Goal: Task Accomplishment & Management: Complete application form

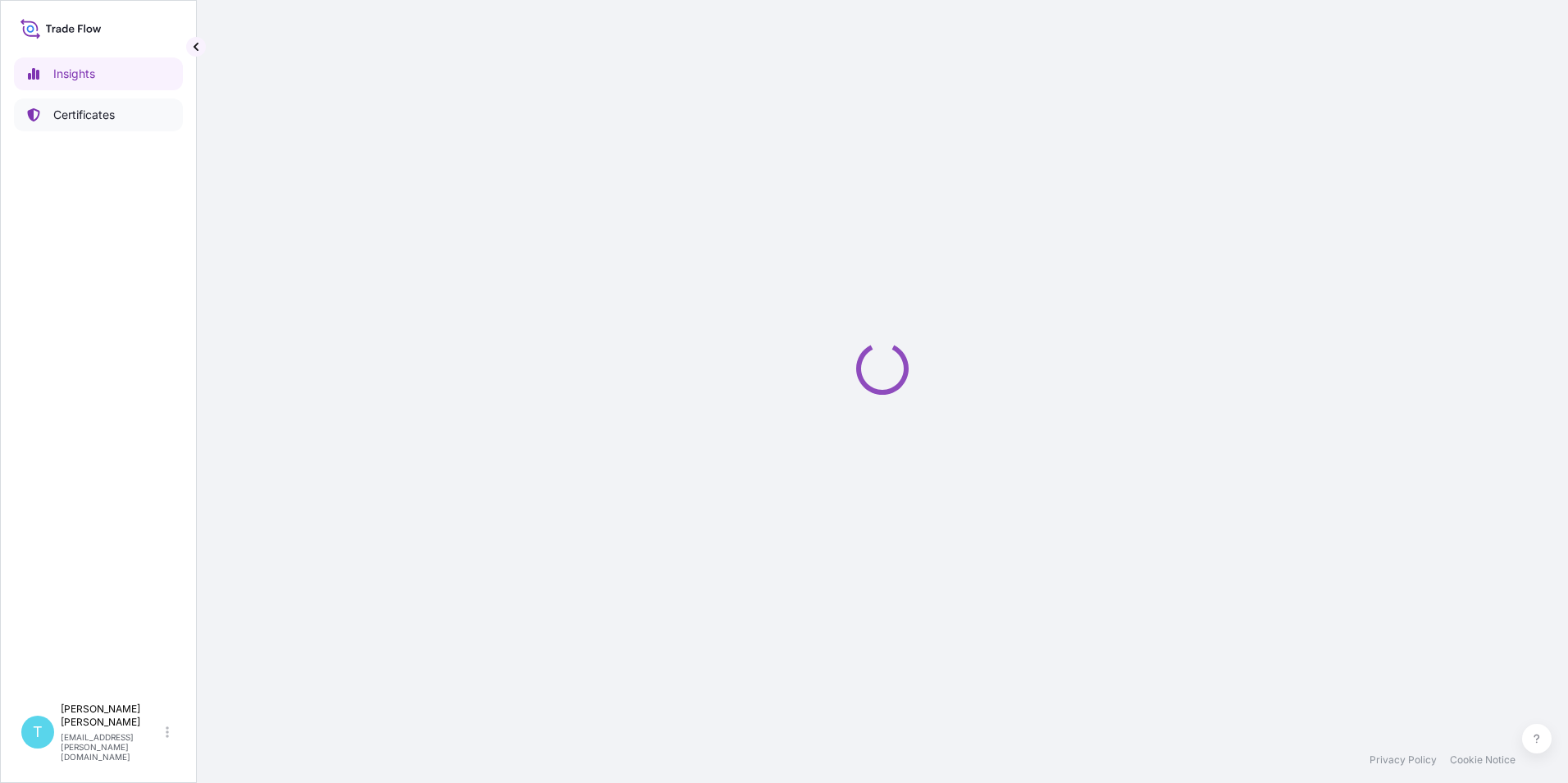
click at [82, 102] on link "Certificates" at bounding box center [99, 115] width 169 height 33
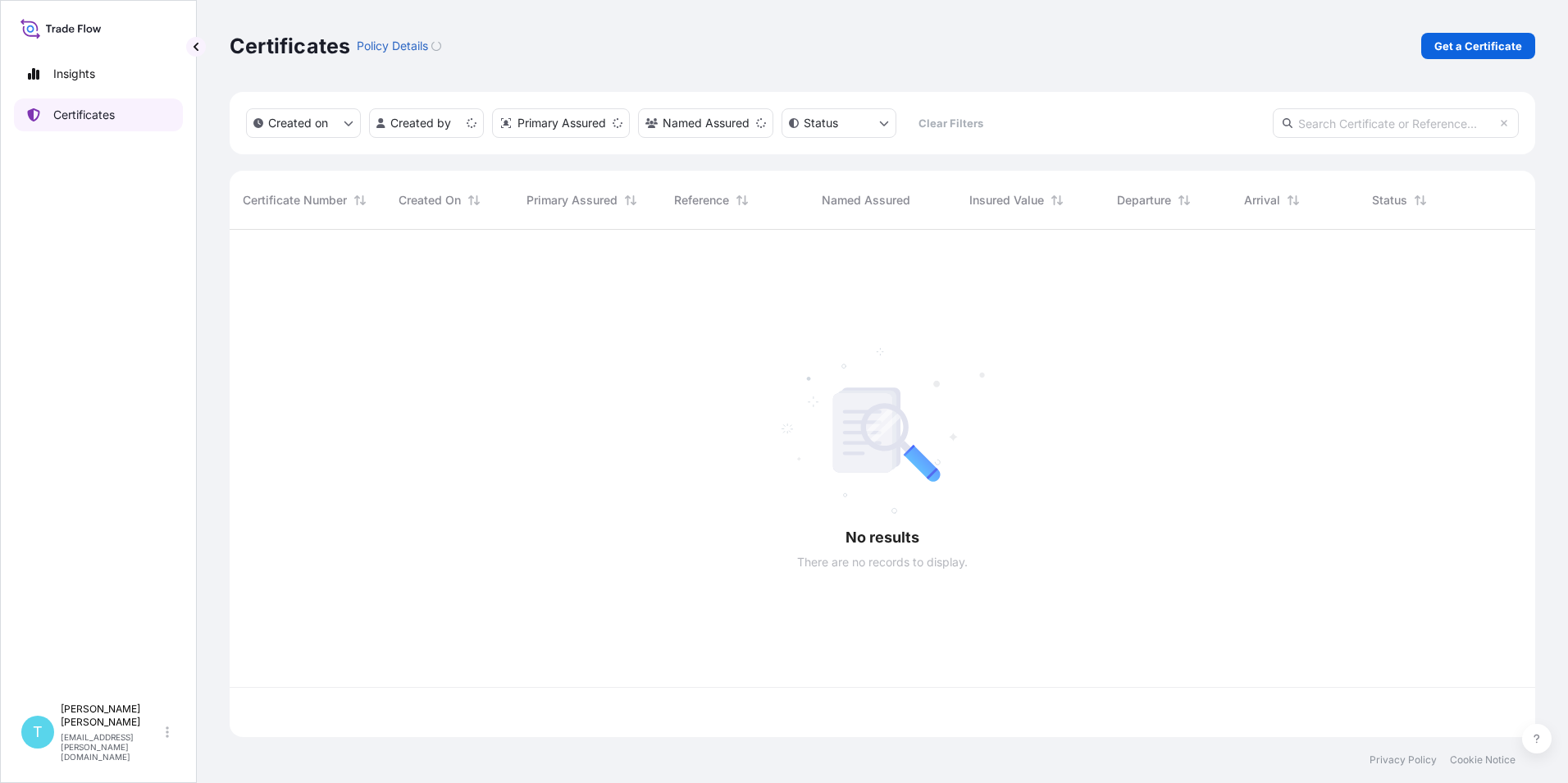
scroll to position [504, 1293]
click at [1469, 50] on p "Get a Certificate" at bounding box center [1478, 46] width 88 height 16
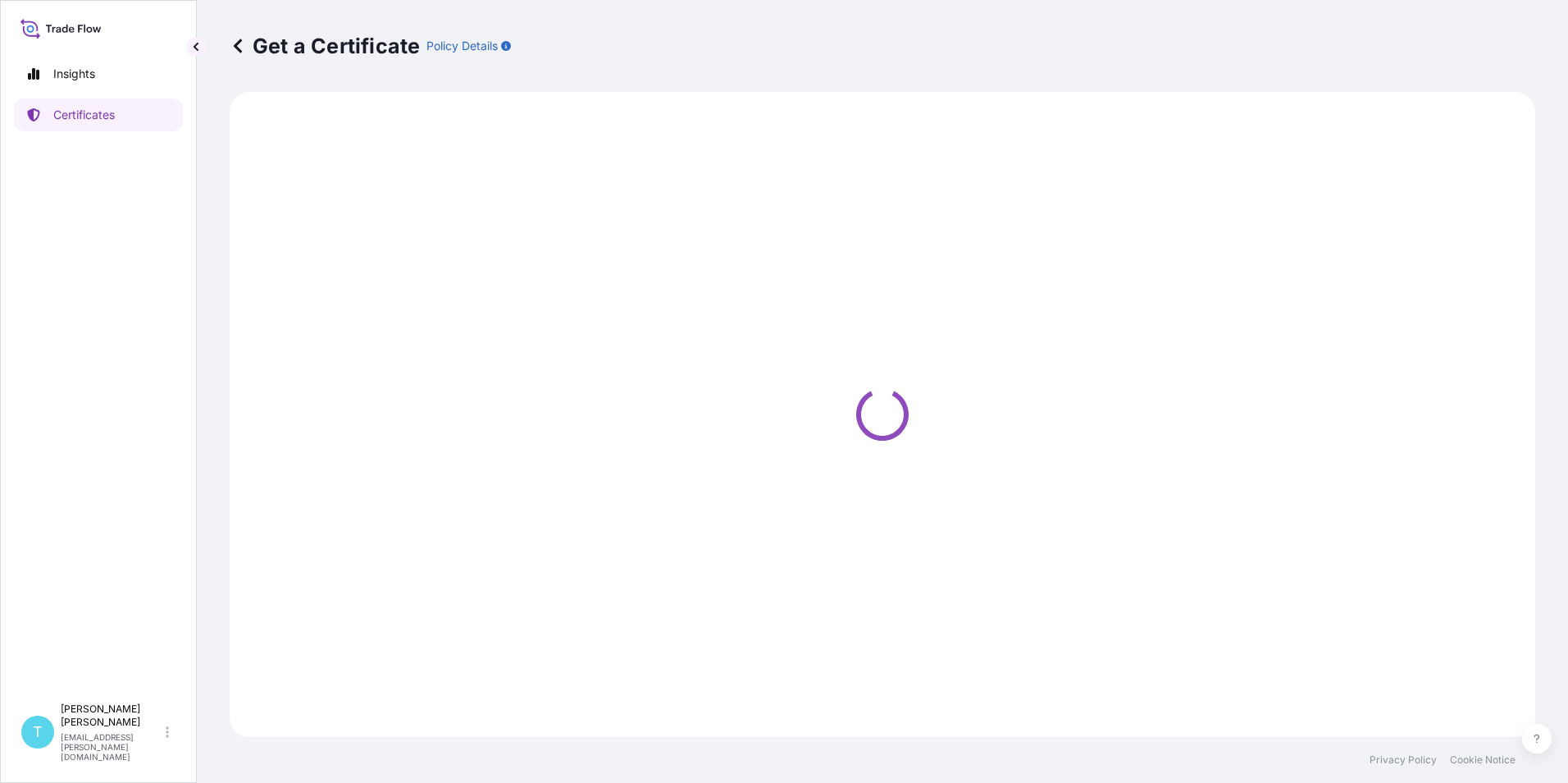
select select "Road / [GEOGRAPHIC_DATA]"
select select "Sea Vessel"
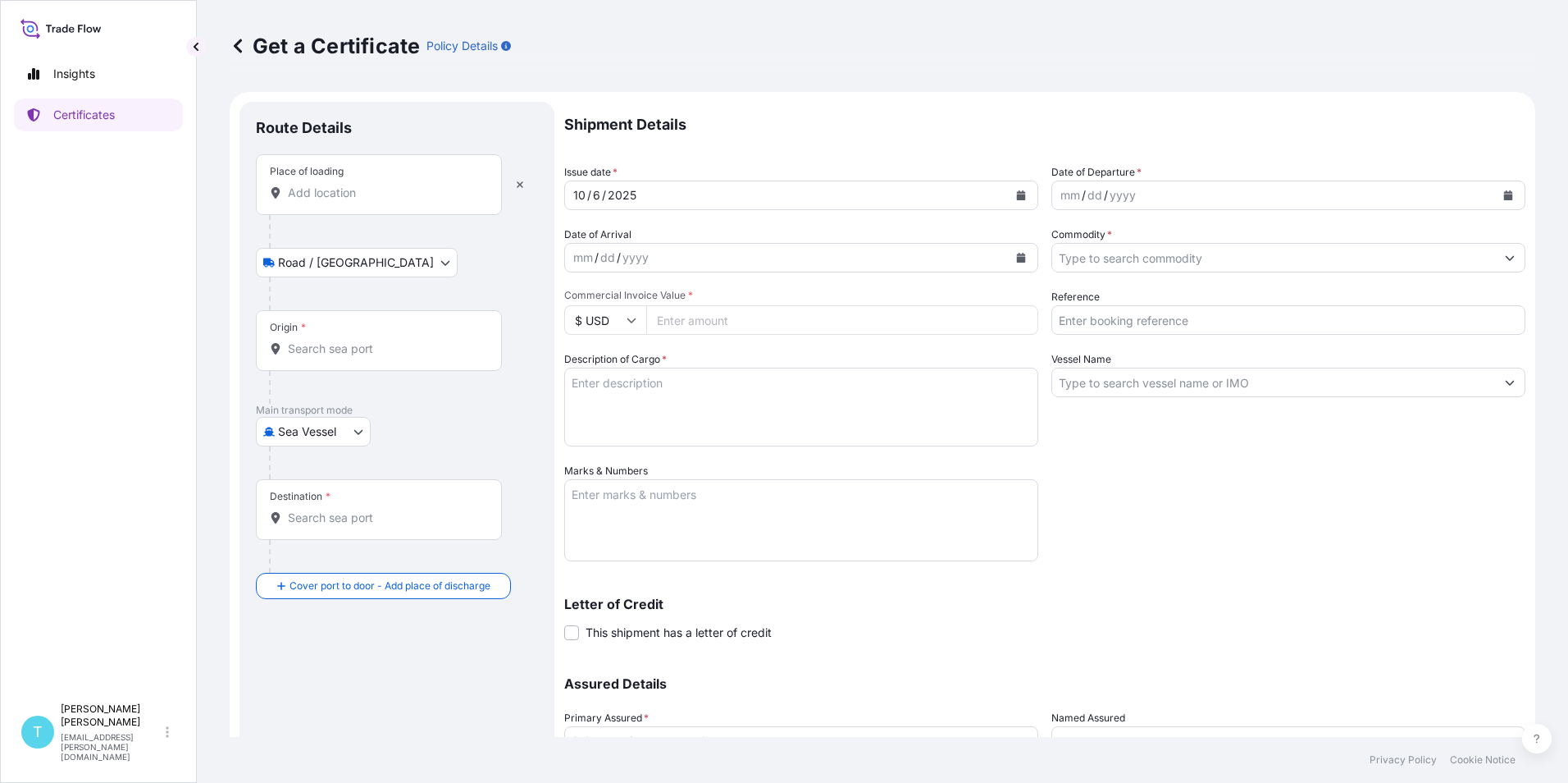
click at [315, 174] on div "Place of loading" at bounding box center [307, 172] width 74 height 13
click at [315, 185] on input "Place of loading" at bounding box center [385, 192] width 193 height 16
type input "O"
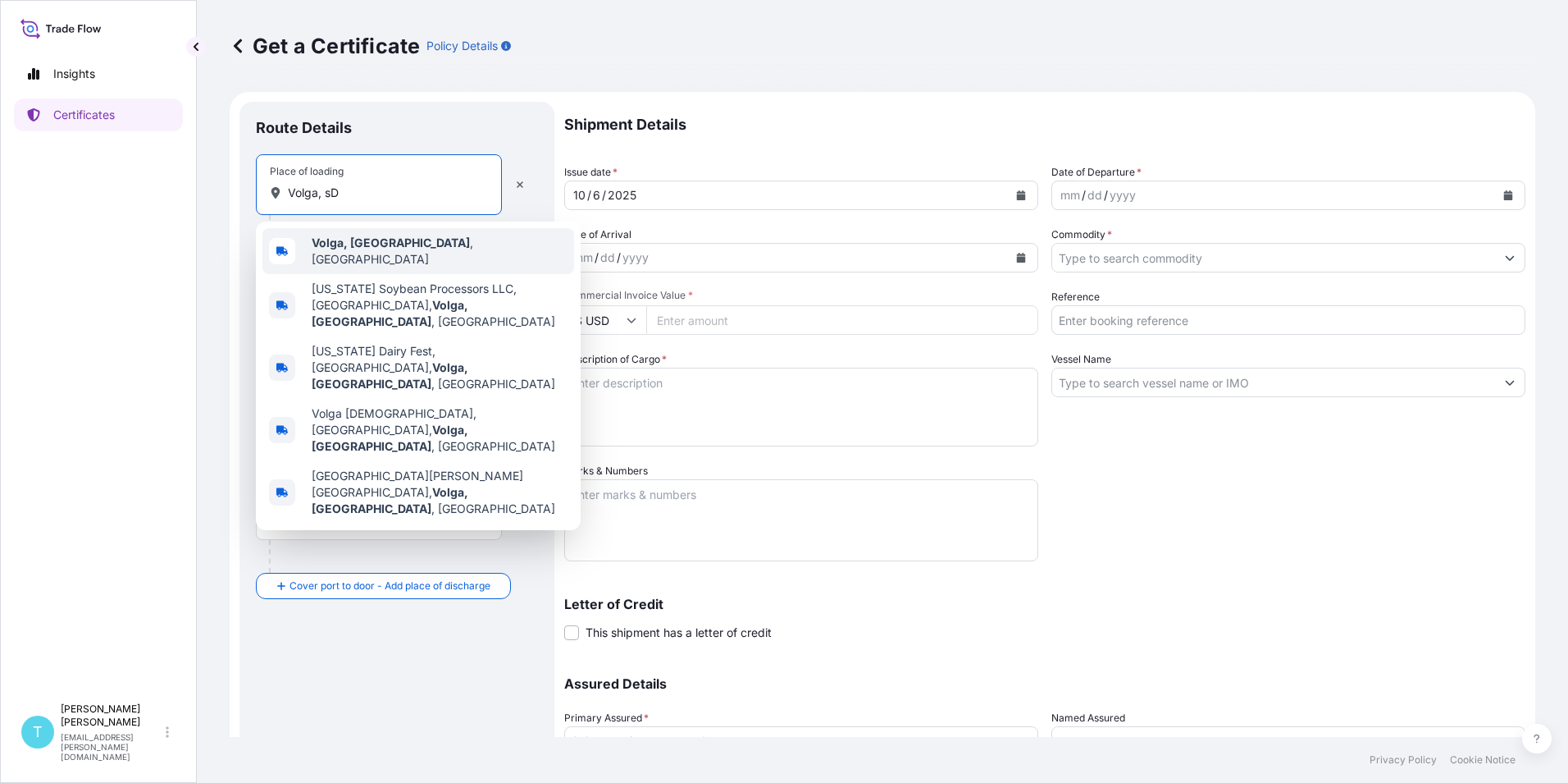
click at [321, 254] on span "[GEOGRAPHIC_DATA], [GEOGRAPHIC_DATA] , [GEOGRAPHIC_DATA]" at bounding box center [440, 251] width 256 height 33
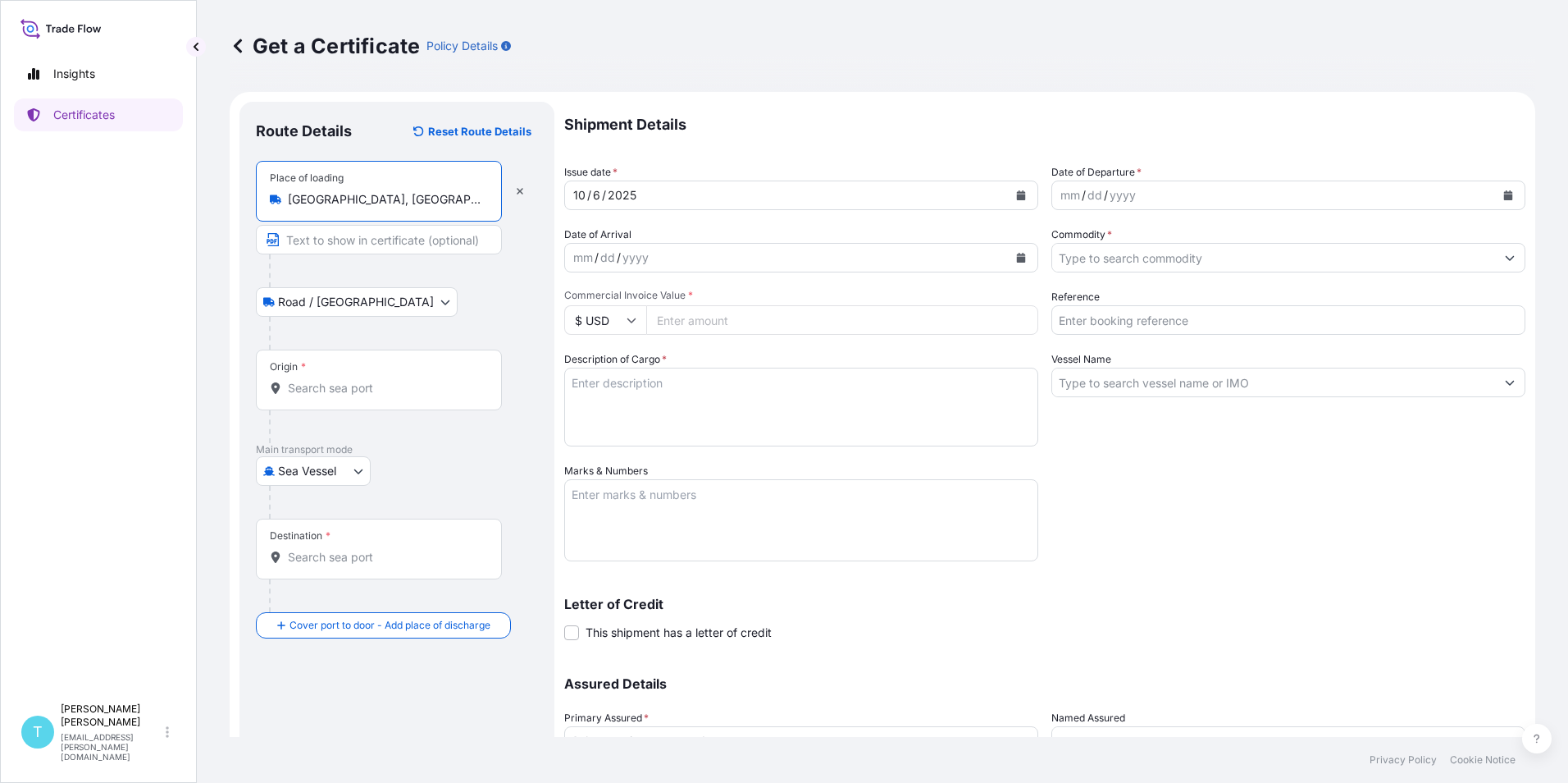
type input "[GEOGRAPHIC_DATA], [GEOGRAPHIC_DATA], [GEOGRAPHIC_DATA]"
click at [1026, 194] on button "Calendar" at bounding box center [1021, 195] width 27 height 27
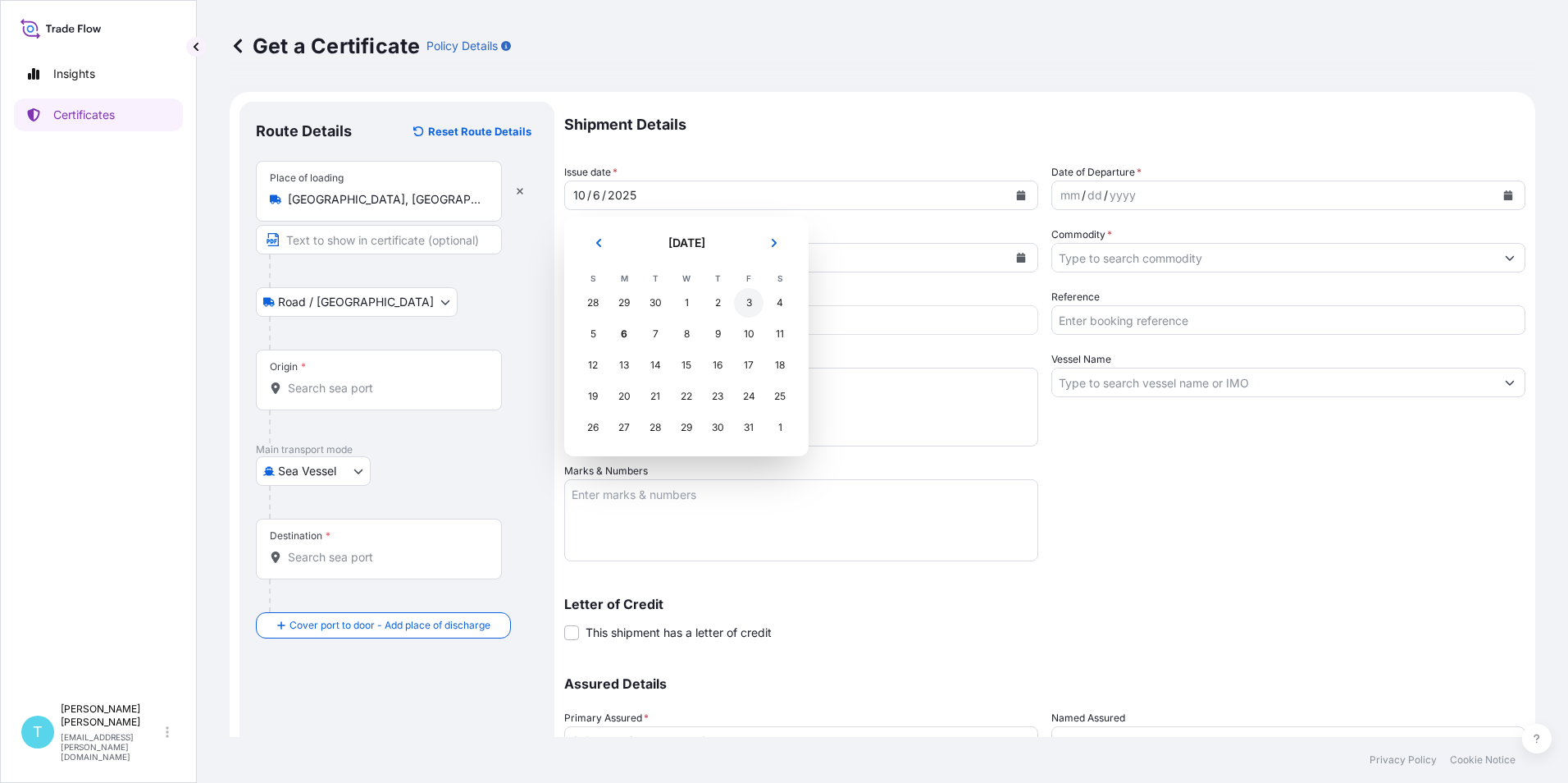
click at [748, 300] on div "3" at bounding box center [748, 302] width 29 height 29
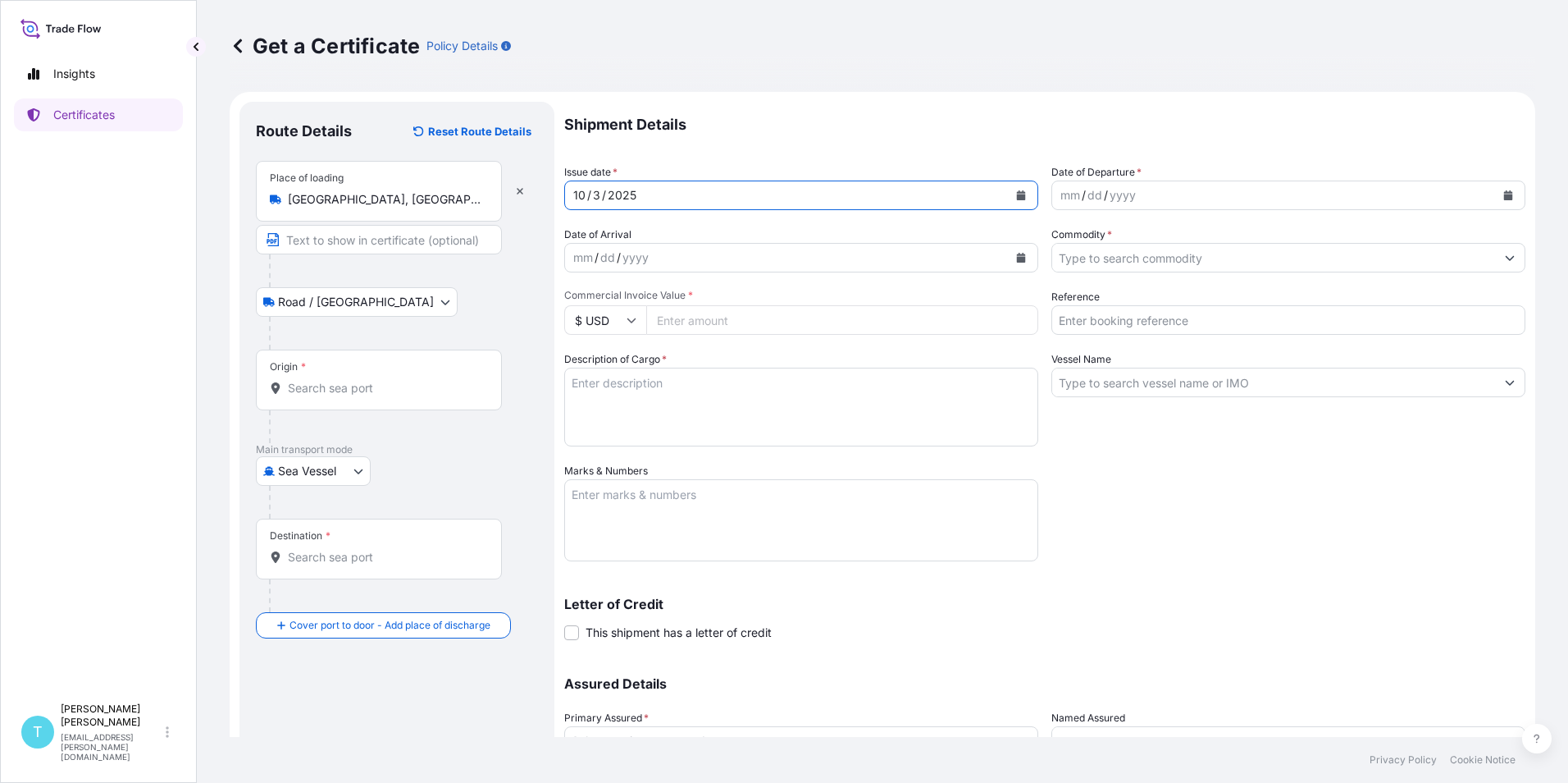
click at [1506, 194] on button "Calendar" at bounding box center [1508, 195] width 27 height 27
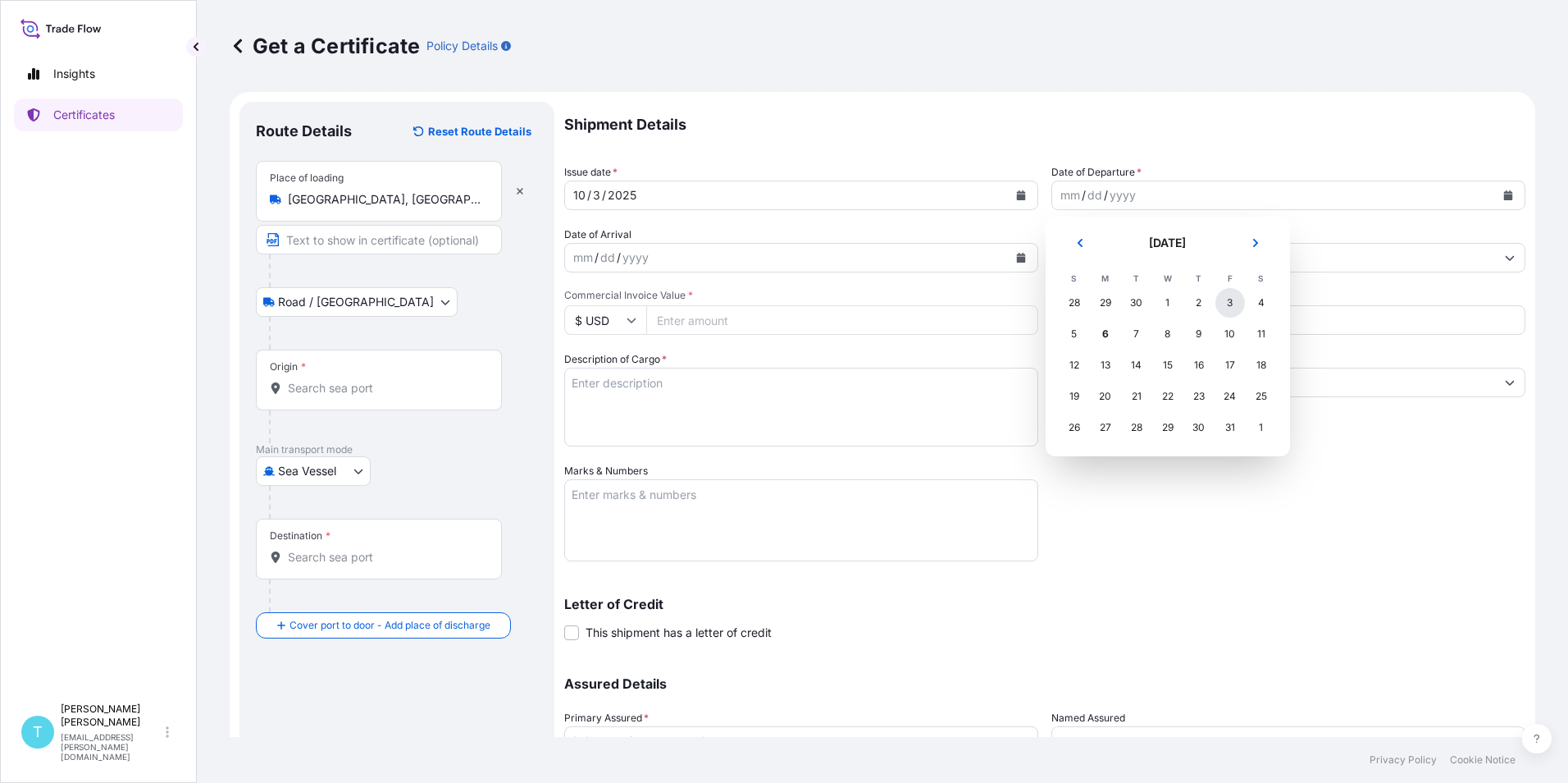
click at [1224, 300] on div "3" at bounding box center [1230, 302] width 29 height 29
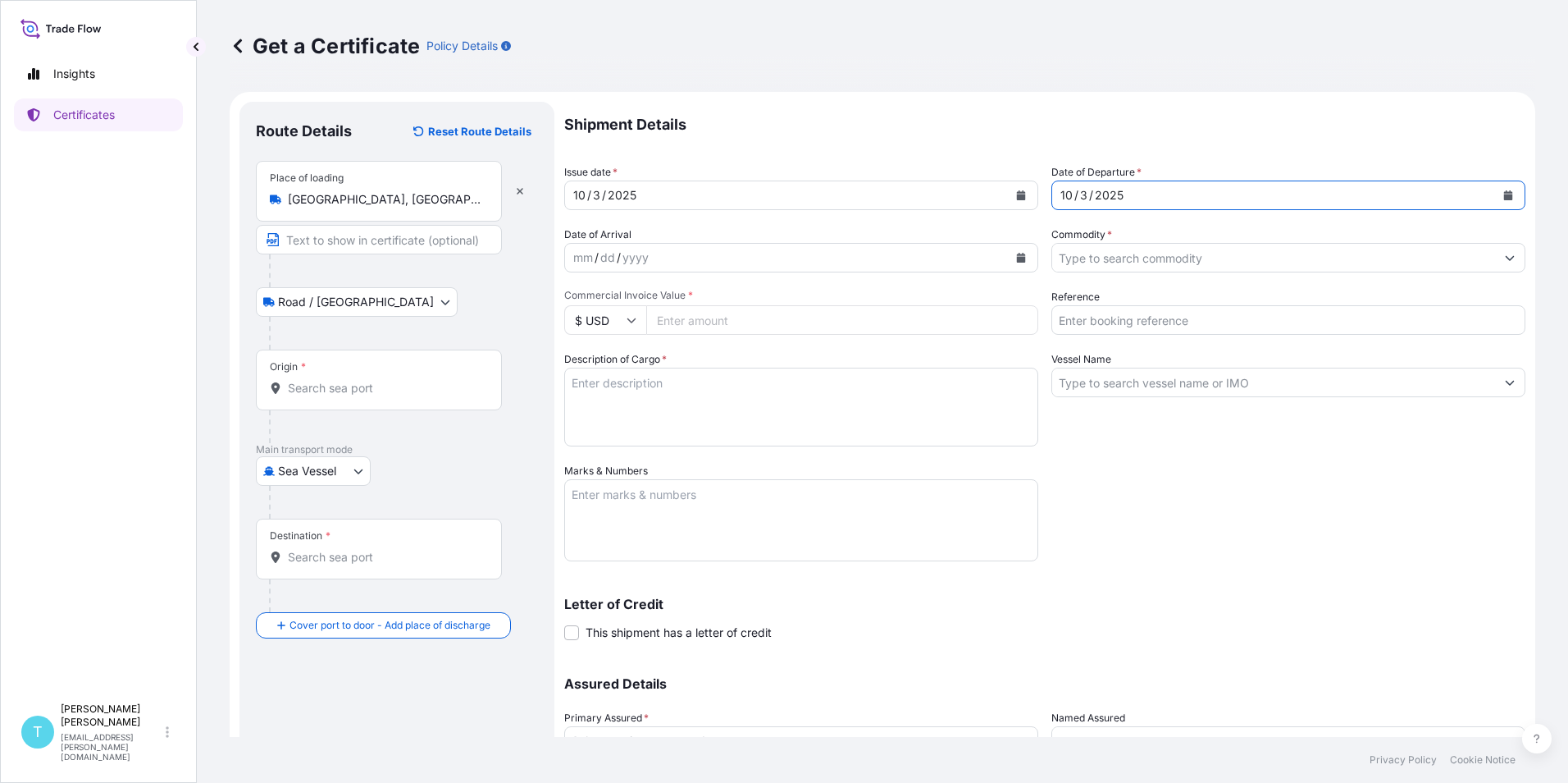
click at [1019, 256] on icon "Calendar" at bounding box center [1021, 258] width 9 height 9
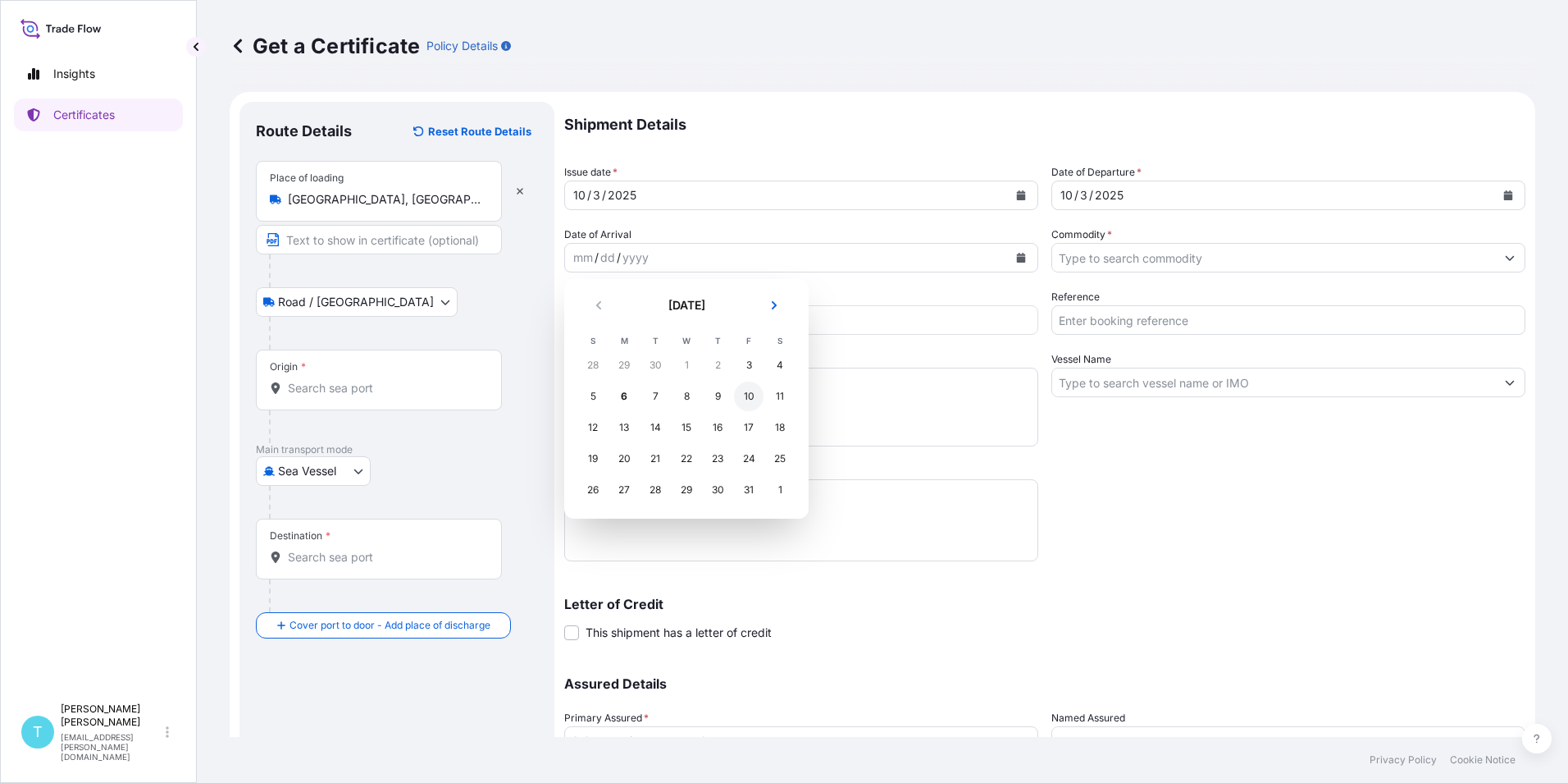
click at [751, 399] on div "10" at bounding box center [748, 396] width 29 height 29
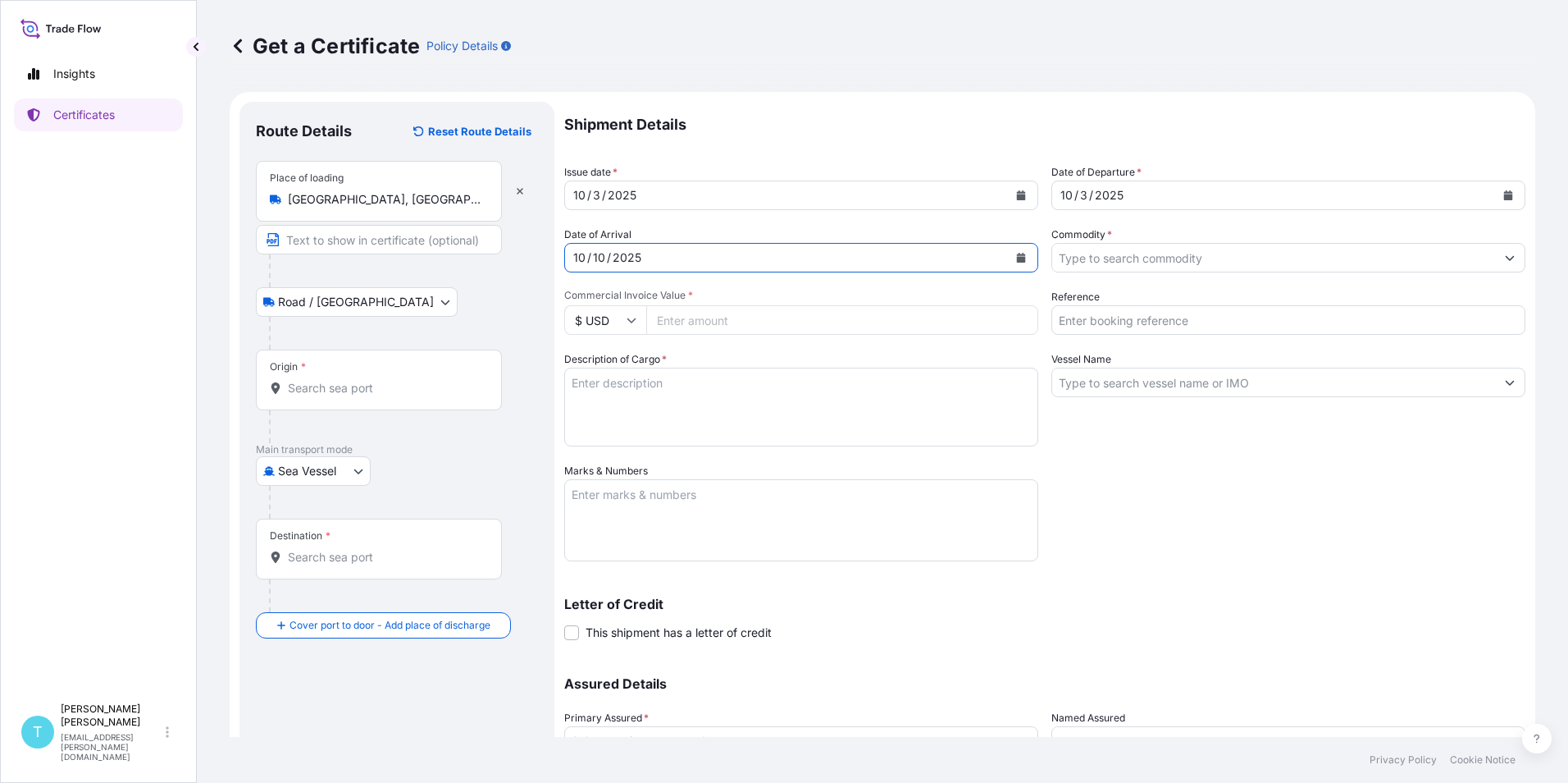
click at [1019, 258] on icon "Calendar" at bounding box center [1021, 258] width 9 height 9
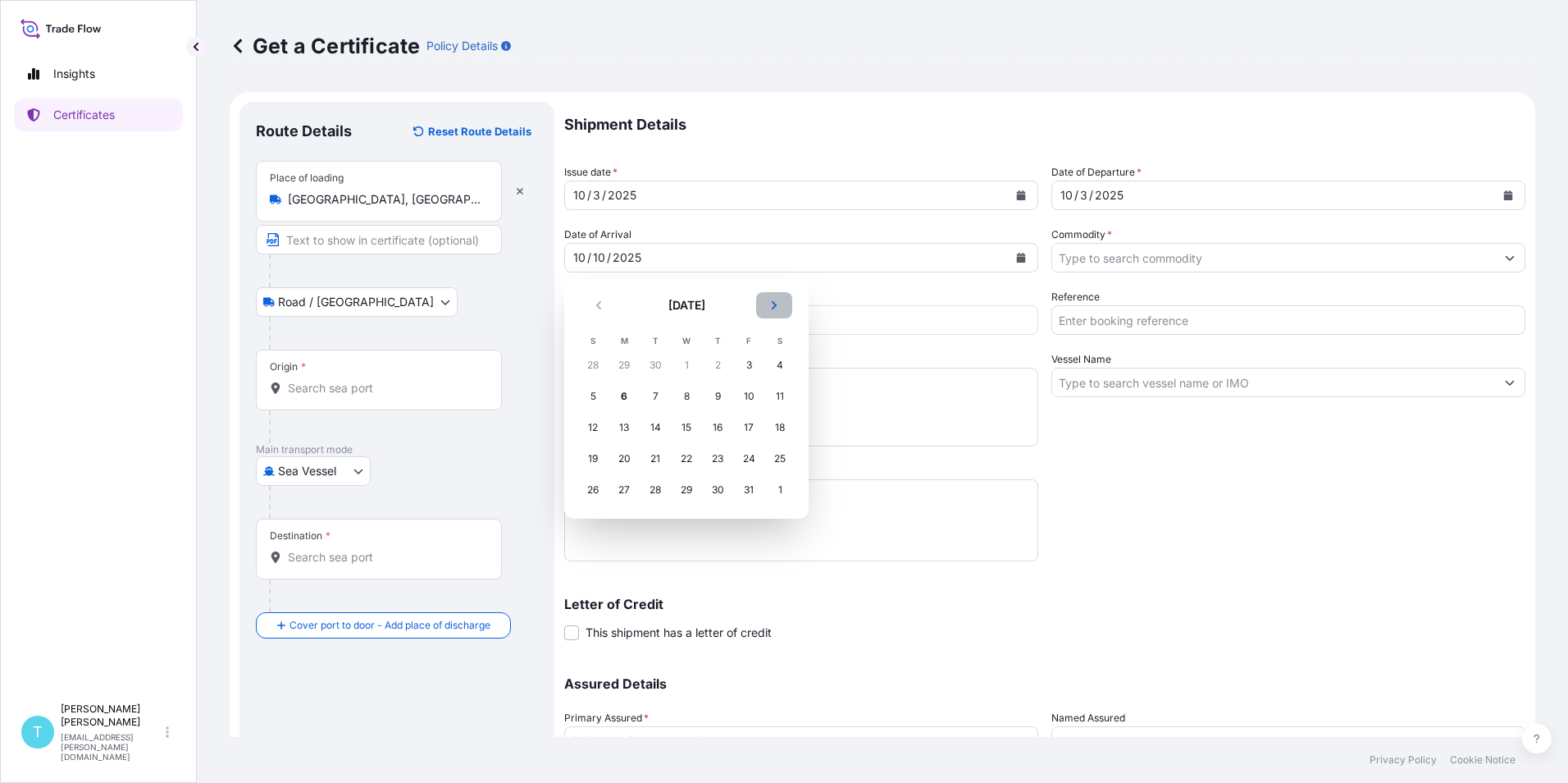
click at [776, 308] on icon "Next" at bounding box center [774, 305] width 9 height 9
click at [618, 428] on div "10" at bounding box center [623, 428] width 29 height 29
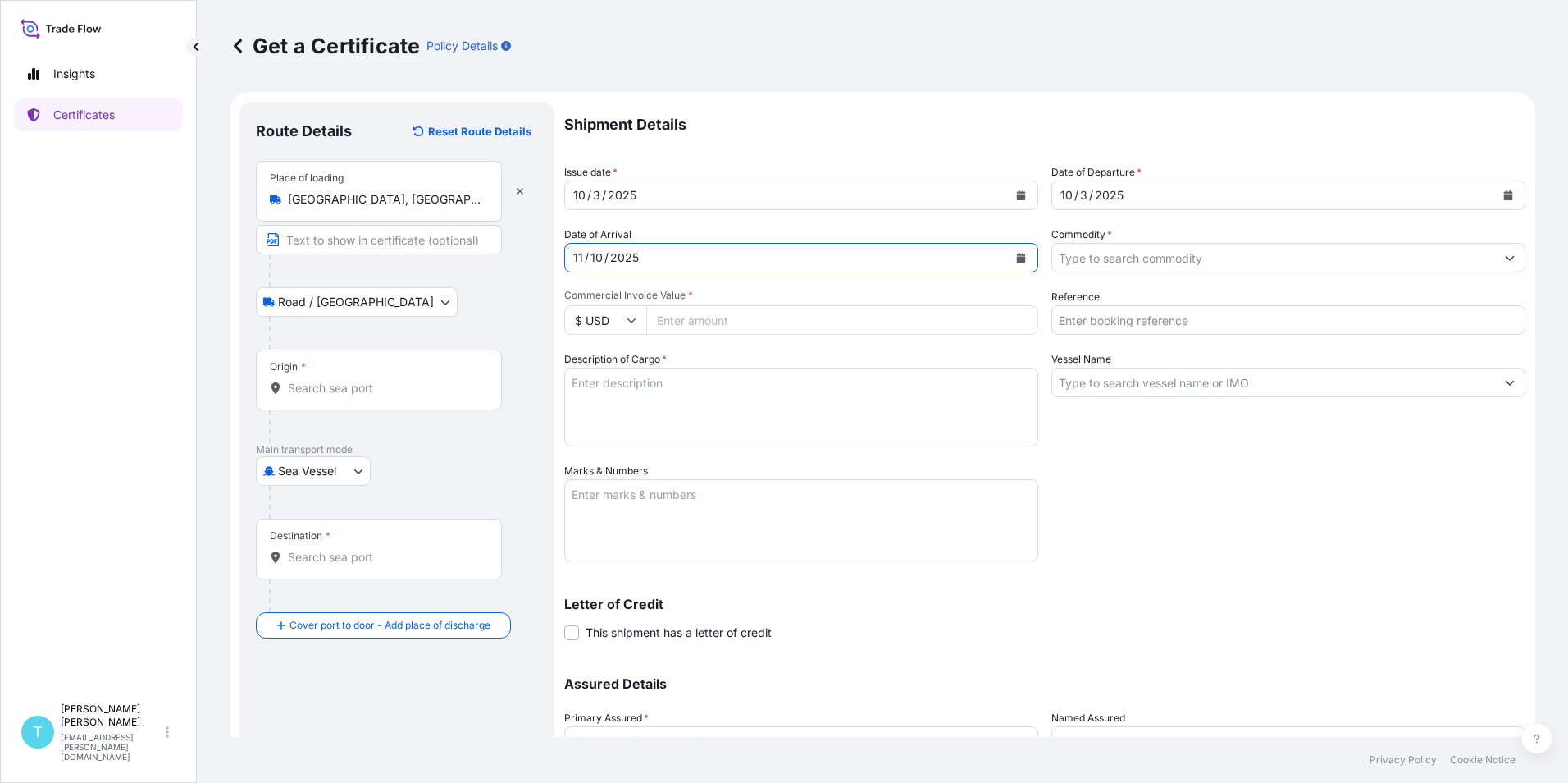
click at [1449, 253] on input "Commodity *" at bounding box center [1274, 257] width 443 height 29
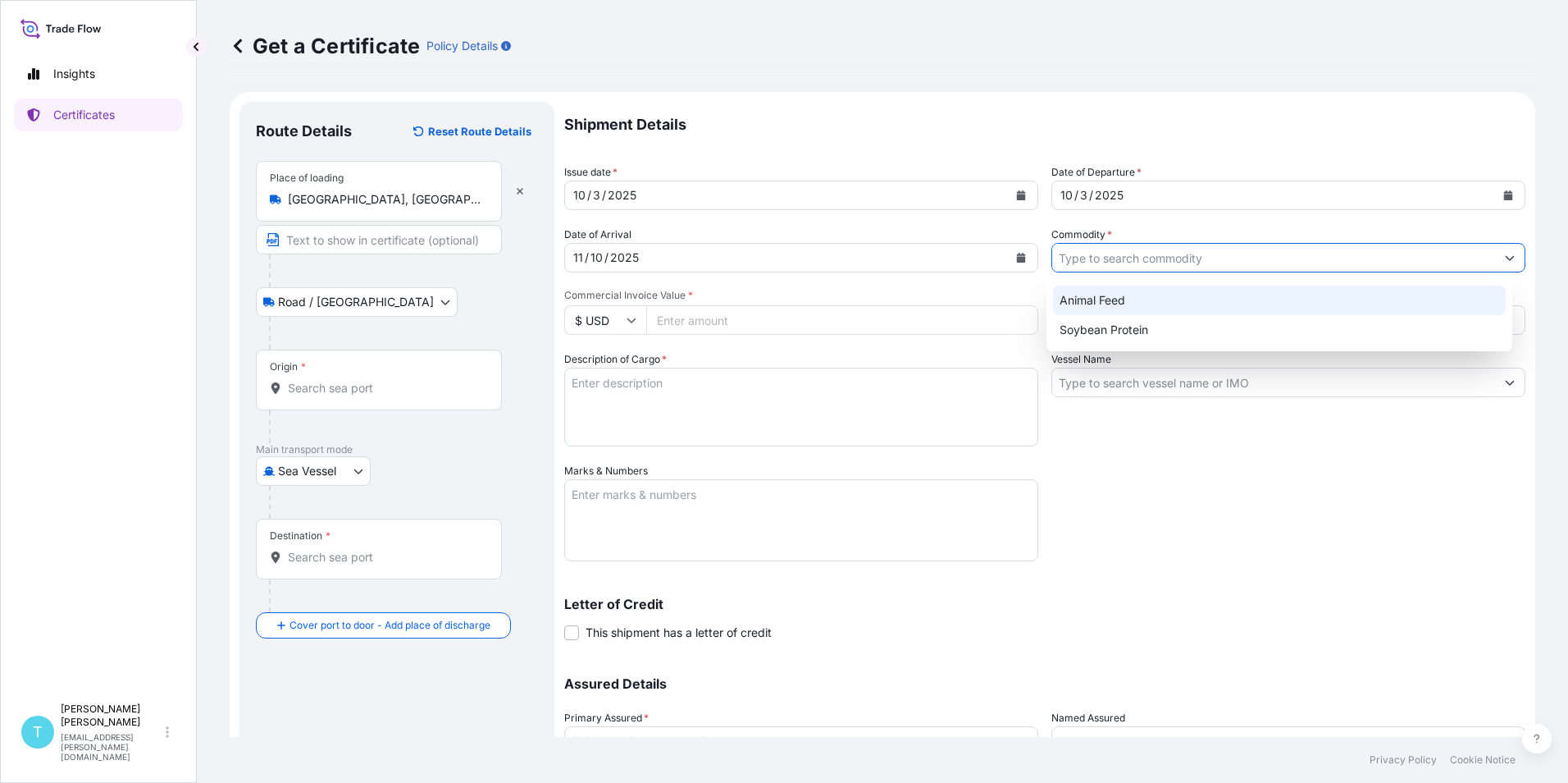
click at [1086, 296] on div "Animal Feed" at bounding box center [1280, 300] width 454 height 29
type input "Animal Feed"
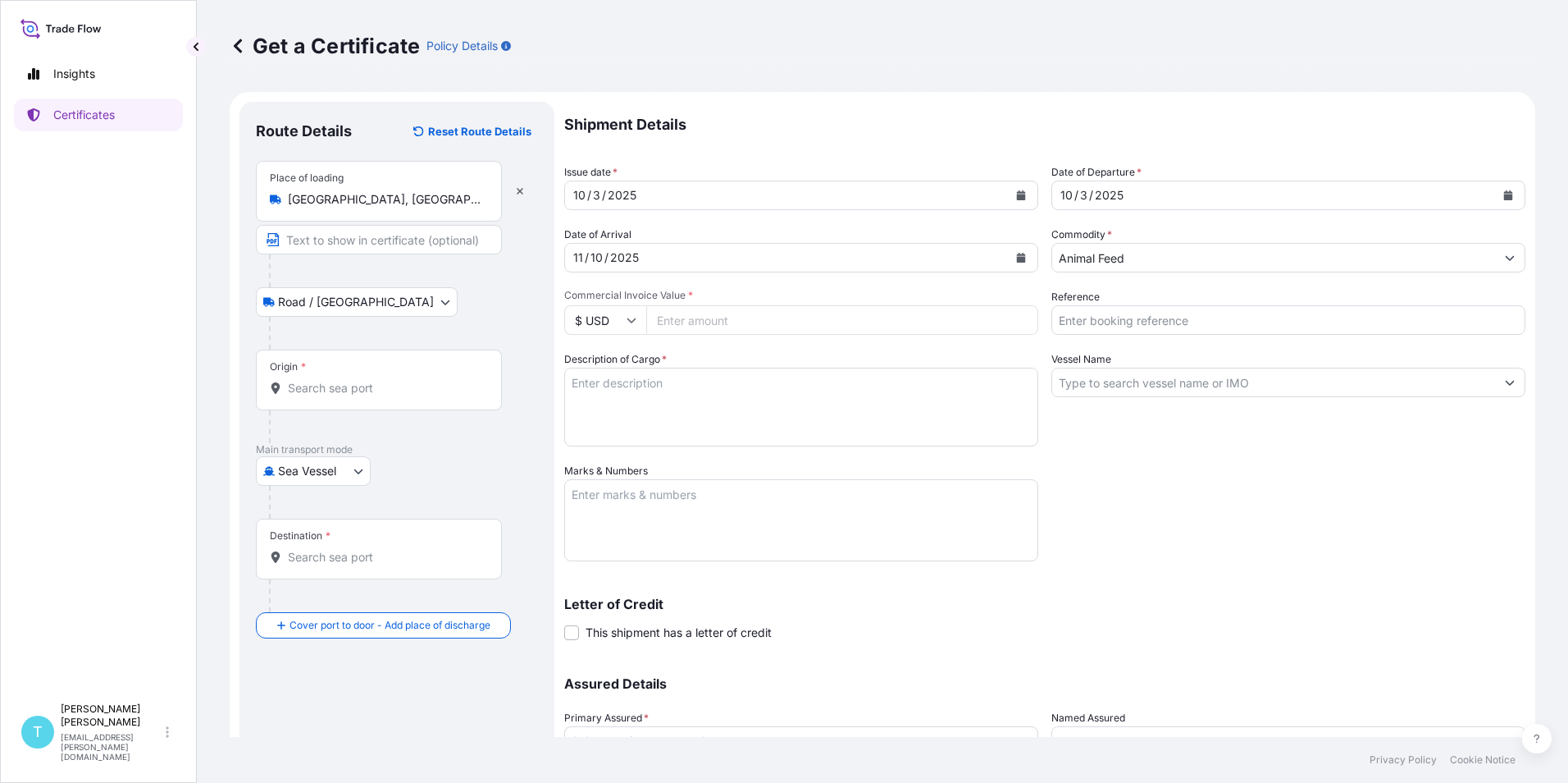
click at [728, 326] on input "Commercial Invoice Value *" at bounding box center [842, 319] width 392 height 29
click at [696, 326] on input "Commercial Invoice Value *" at bounding box center [842, 319] width 392 height 29
type input "97584.50"
click at [1177, 474] on div "Shipment Details Issue date * [DATE] Date of Departure * [DATE] Date of Arrival…" at bounding box center [1045, 461] width 962 height 719
click at [1145, 317] on input "Reference" at bounding box center [1289, 319] width 474 height 29
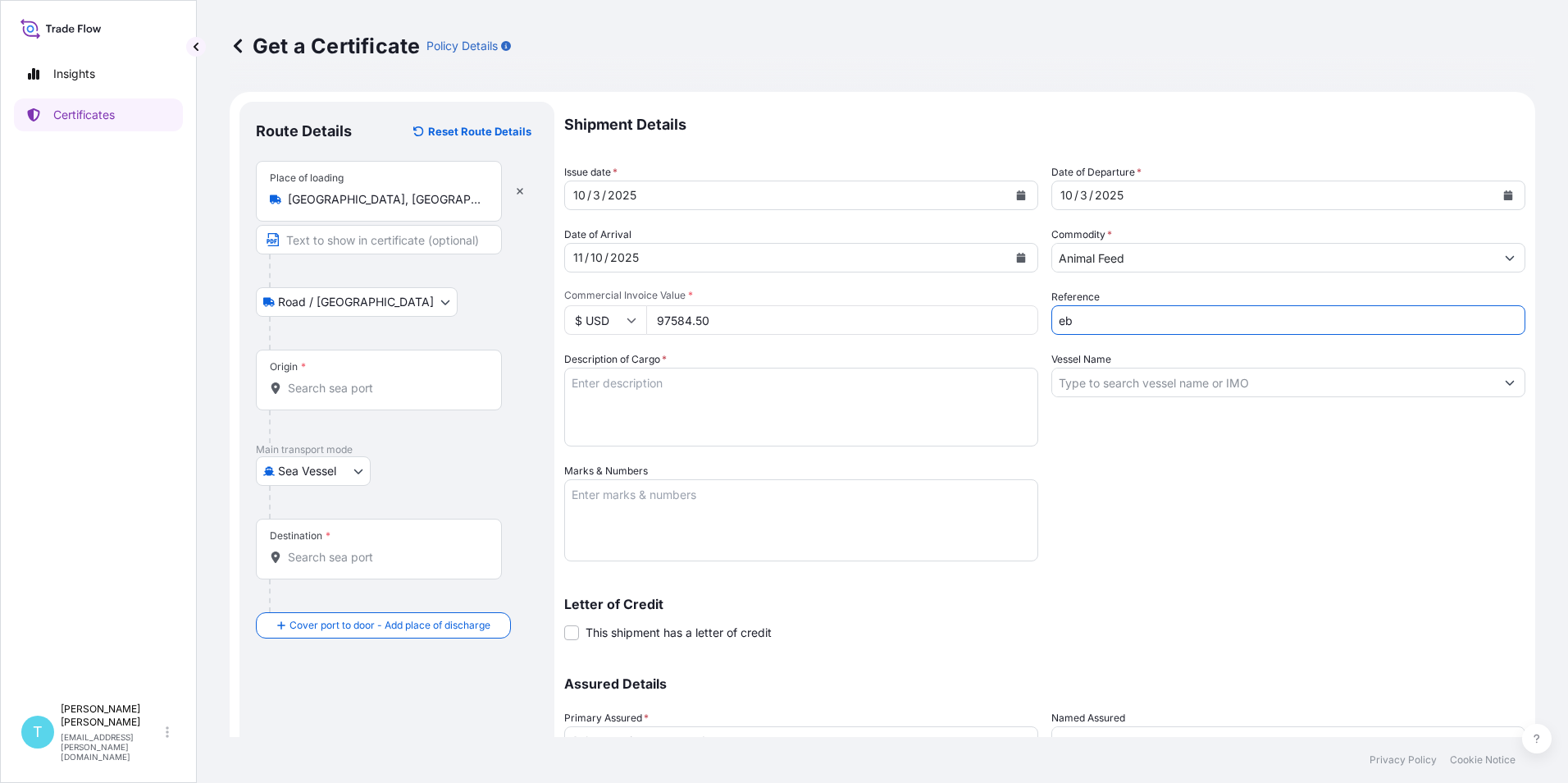
type input "e"
type input "EBKG14411392"
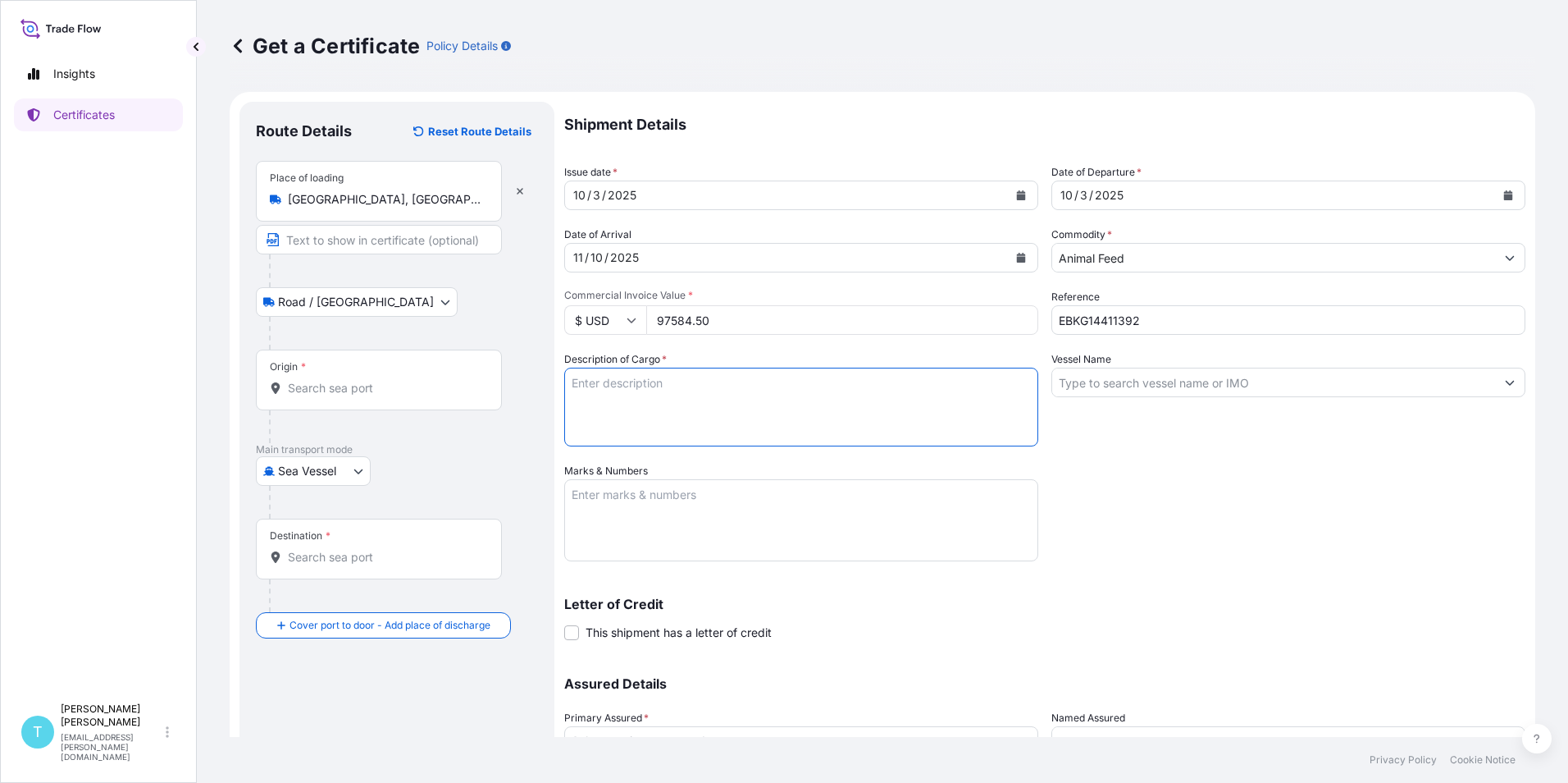
click at [663, 399] on textarea "Description of Cargo *" at bounding box center [802, 407] width 474 height 79
type textarea "m"
type textarea "ME PRO PLATINIUM"
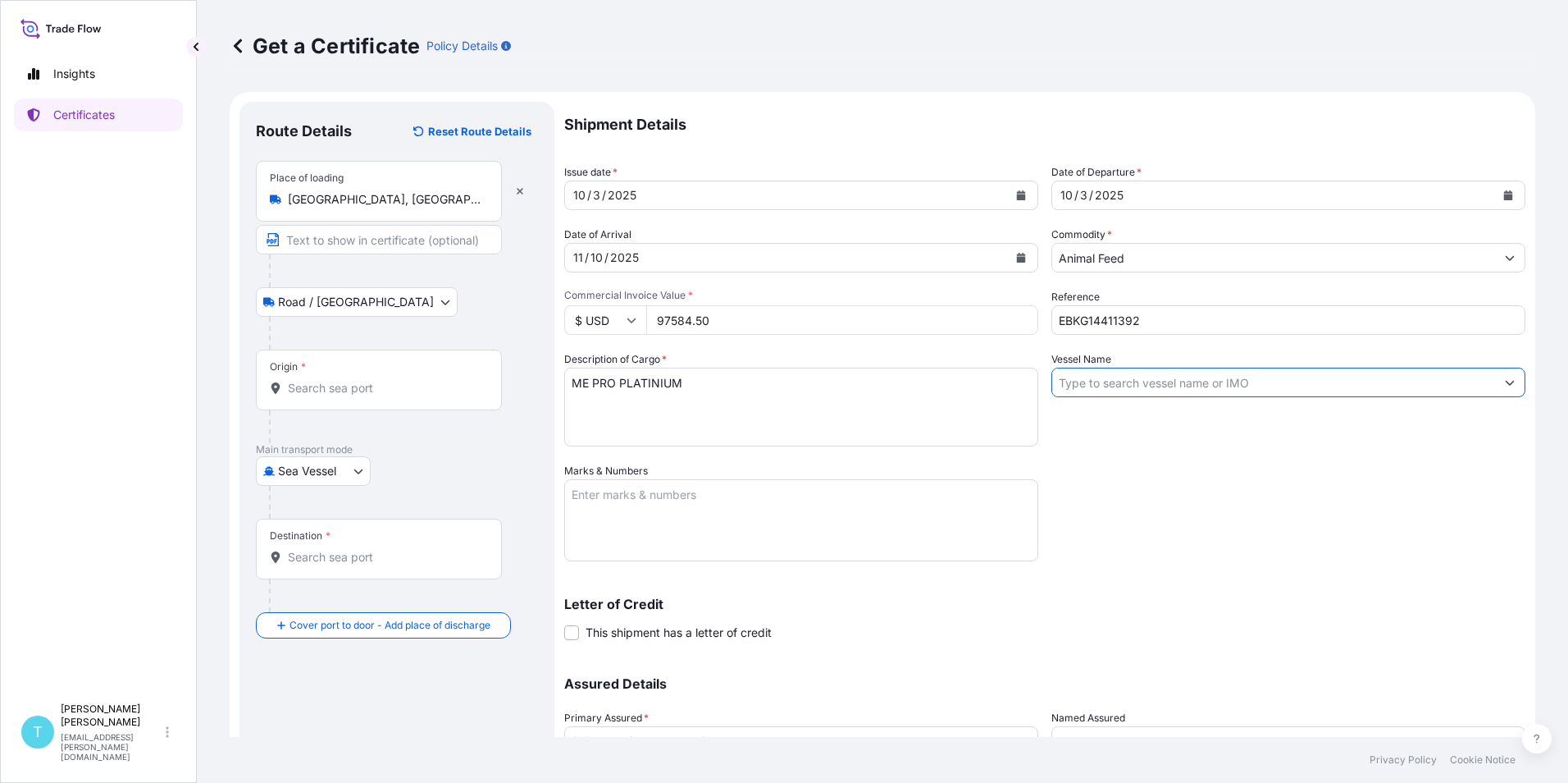
click at [1164, 386] on input "Vessel Name" at bounding box center [1274, 382] width 443 height 29
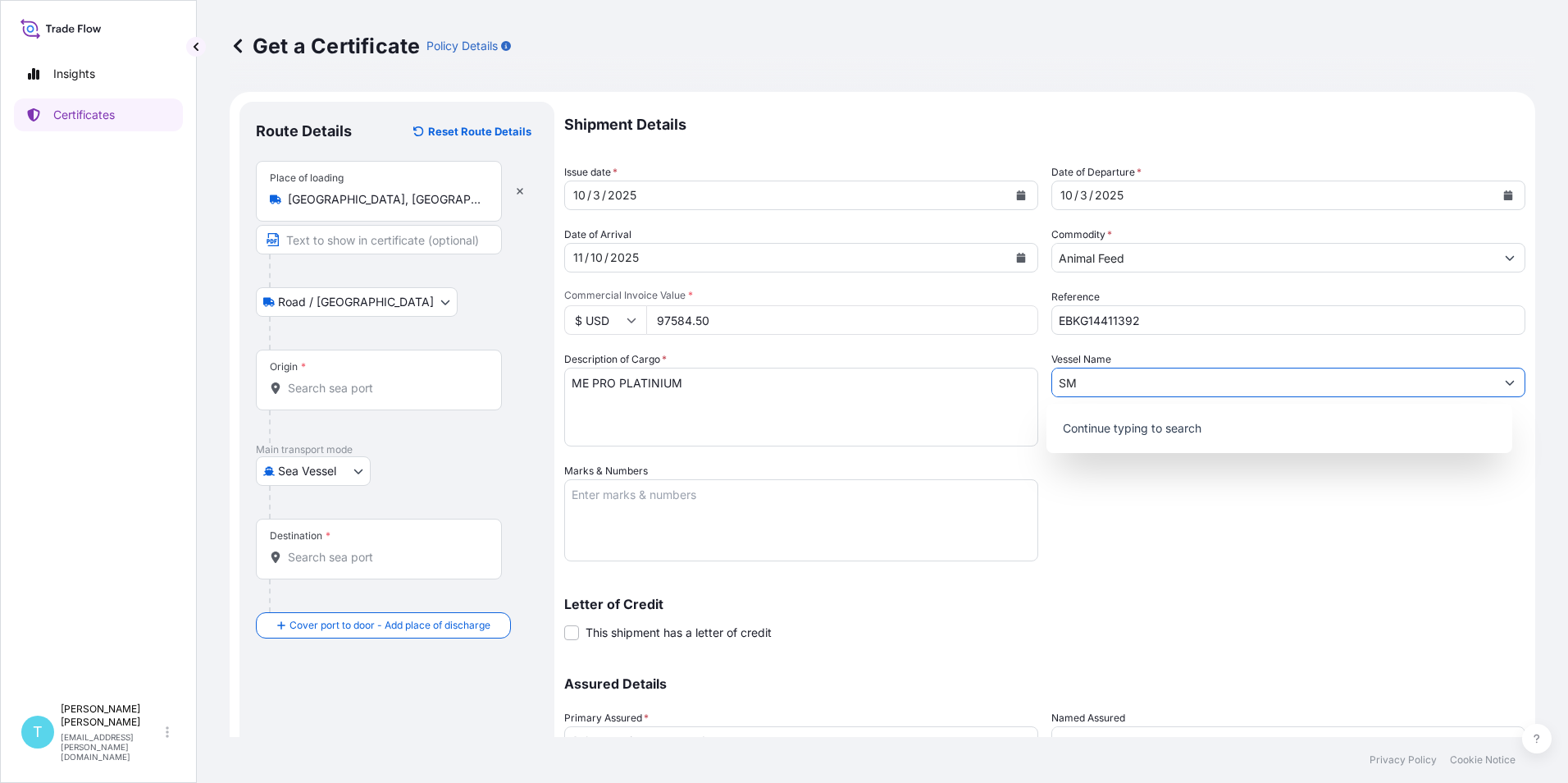
type input "S"
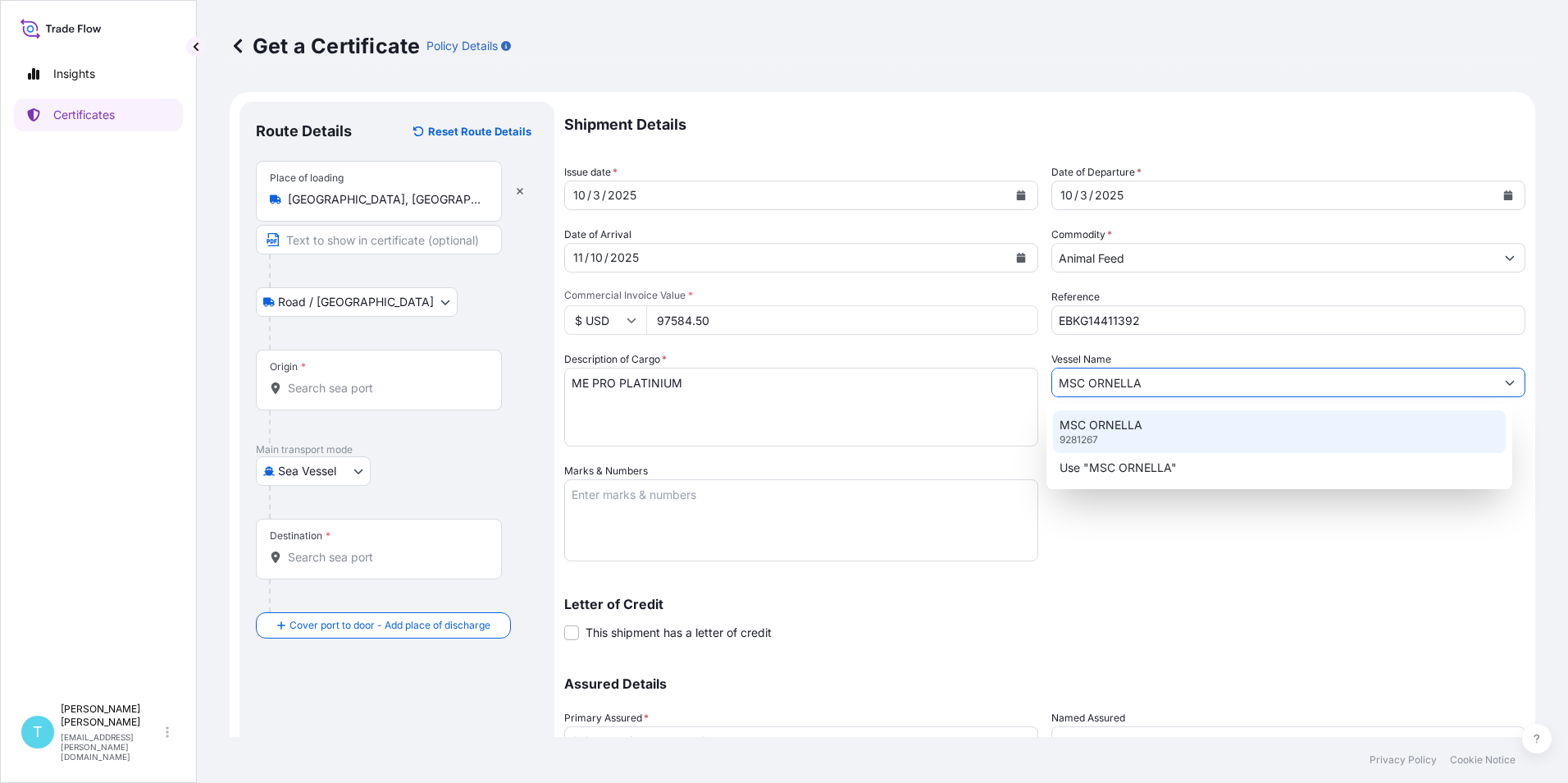
click at [1114, 427] on p "MSC ORNELLA" at bounding box center [1101, 425] width 82 height 16
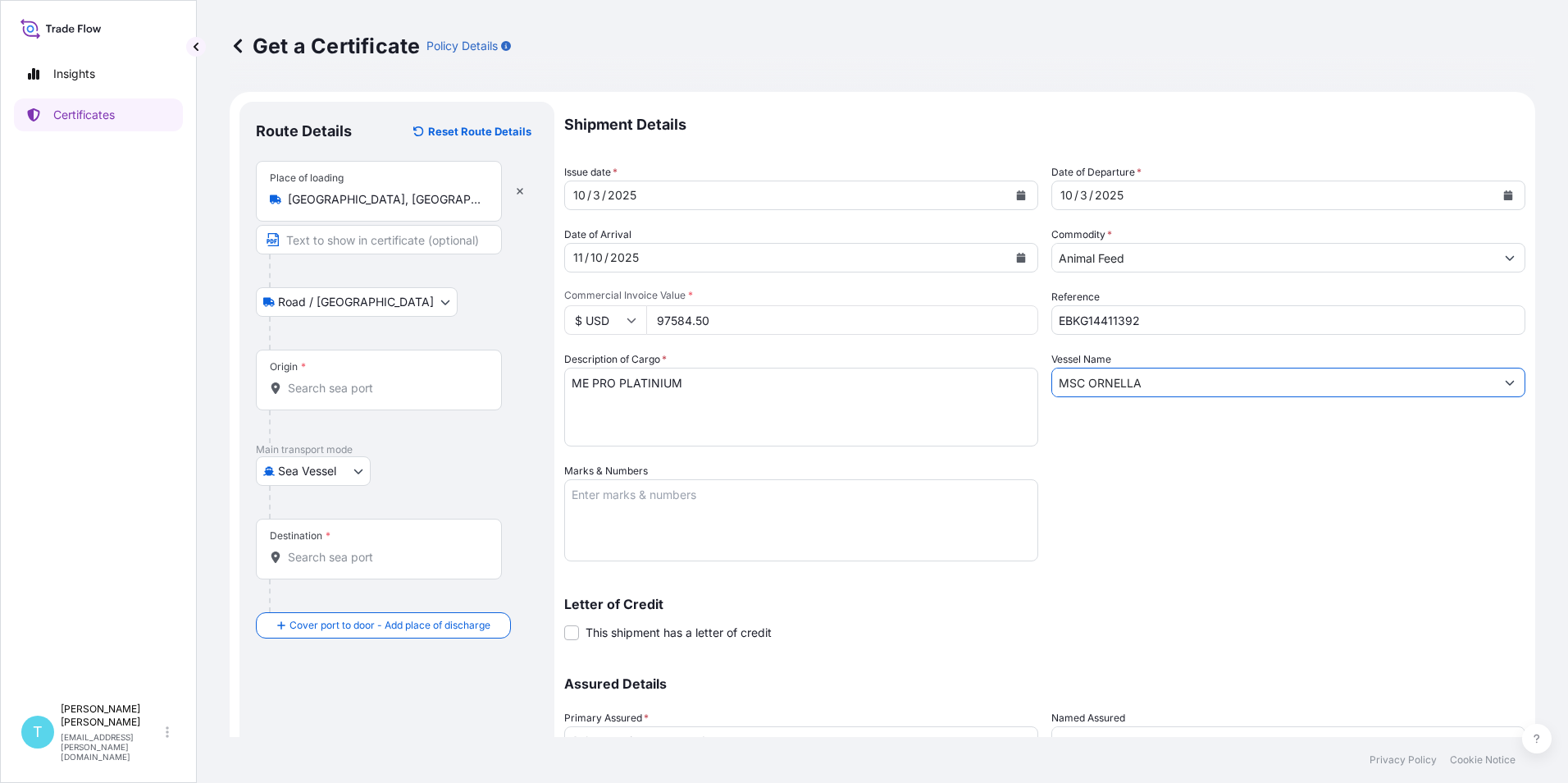
type input "MSC ORNELLA"
click at [1091, 537] on div "Shipment Details Issue date * [DATE] Date of Departure * [DATE] Date of Arrival…" at bounding box center [1045, 461] width 962 height 719
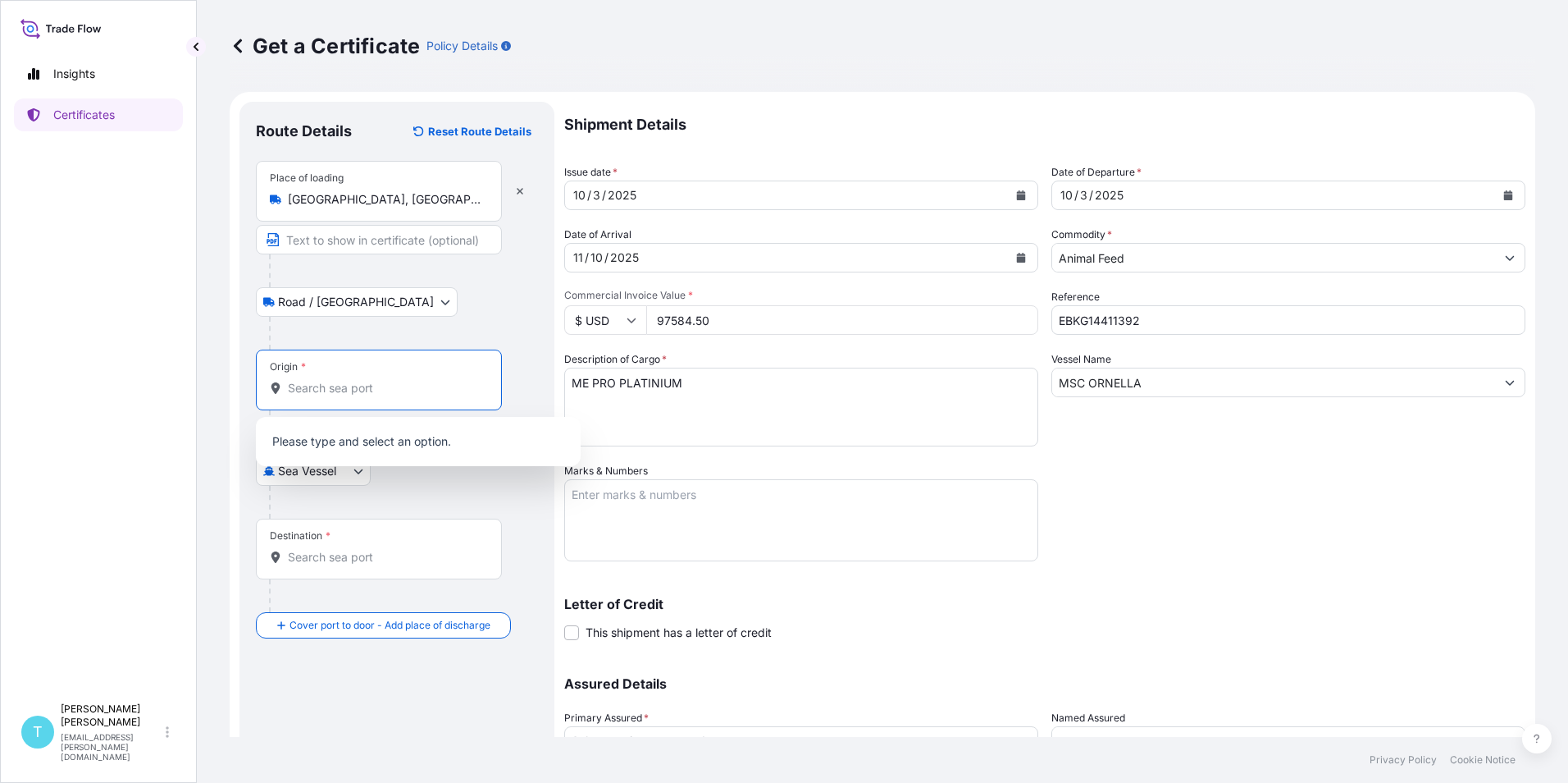
click at [309, 389] on input "Origin *" at bounding box center [385, 388] width 193 height 16
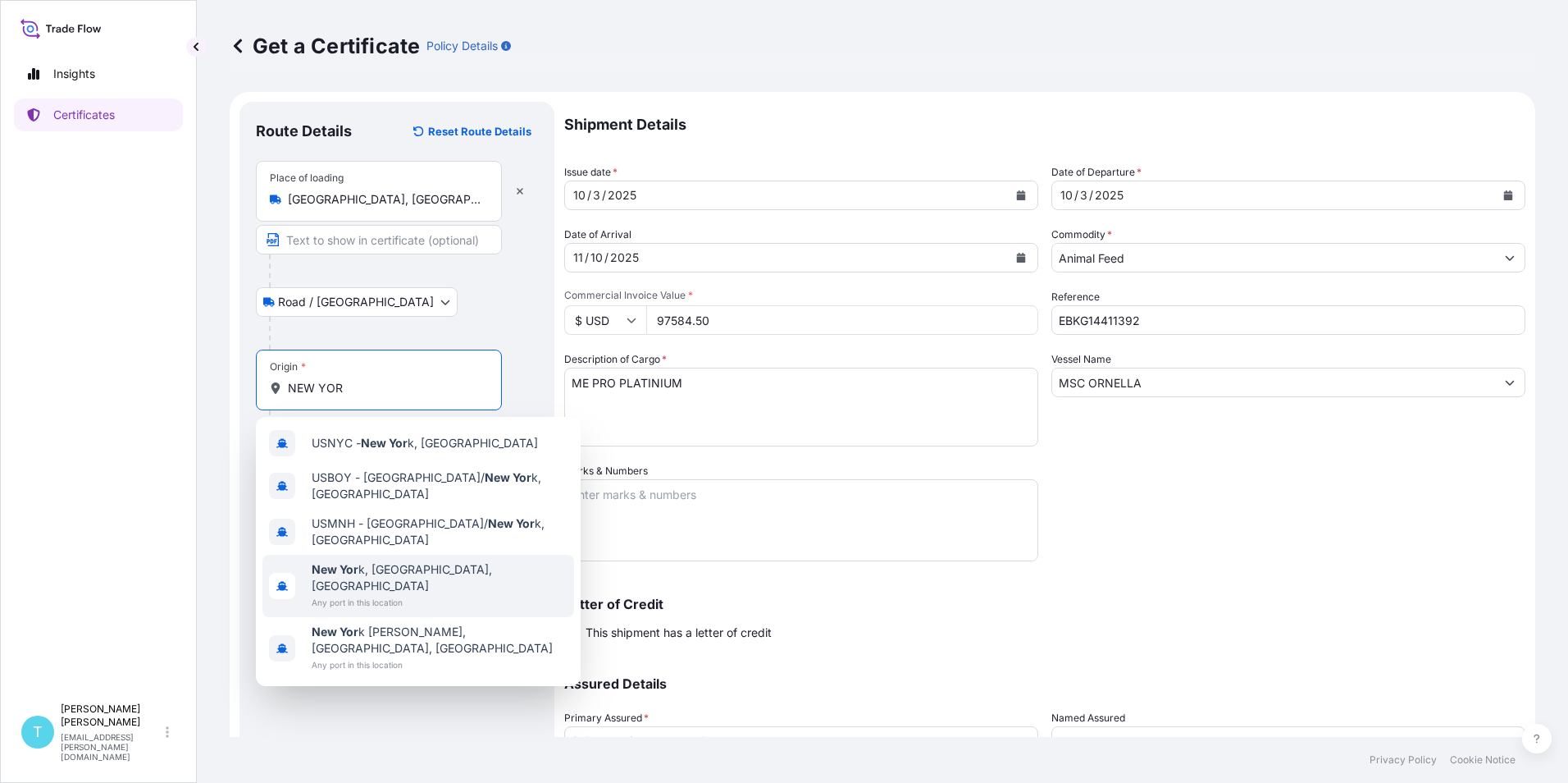
click at [361, 594] on span "Any port in this location" at bounding box center [440, 602] width 256 height 16
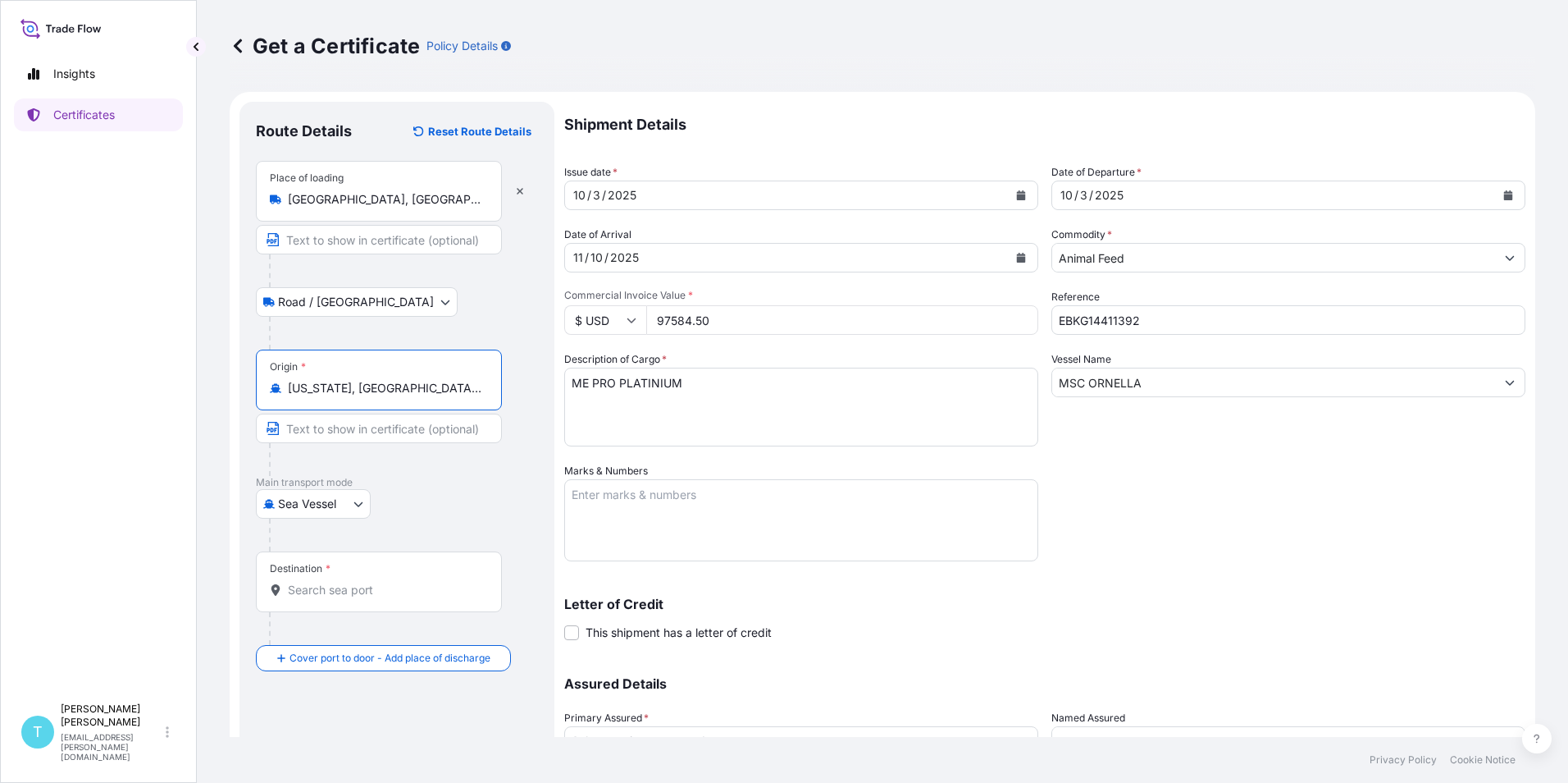
type input "[US_STATE], [GEOGRAPHIC_DATA], [GEOGRAPHIC_DATA]"
click at [323, 592] on input "Destination *" at bounding box center [385, 590] width 193 height 16
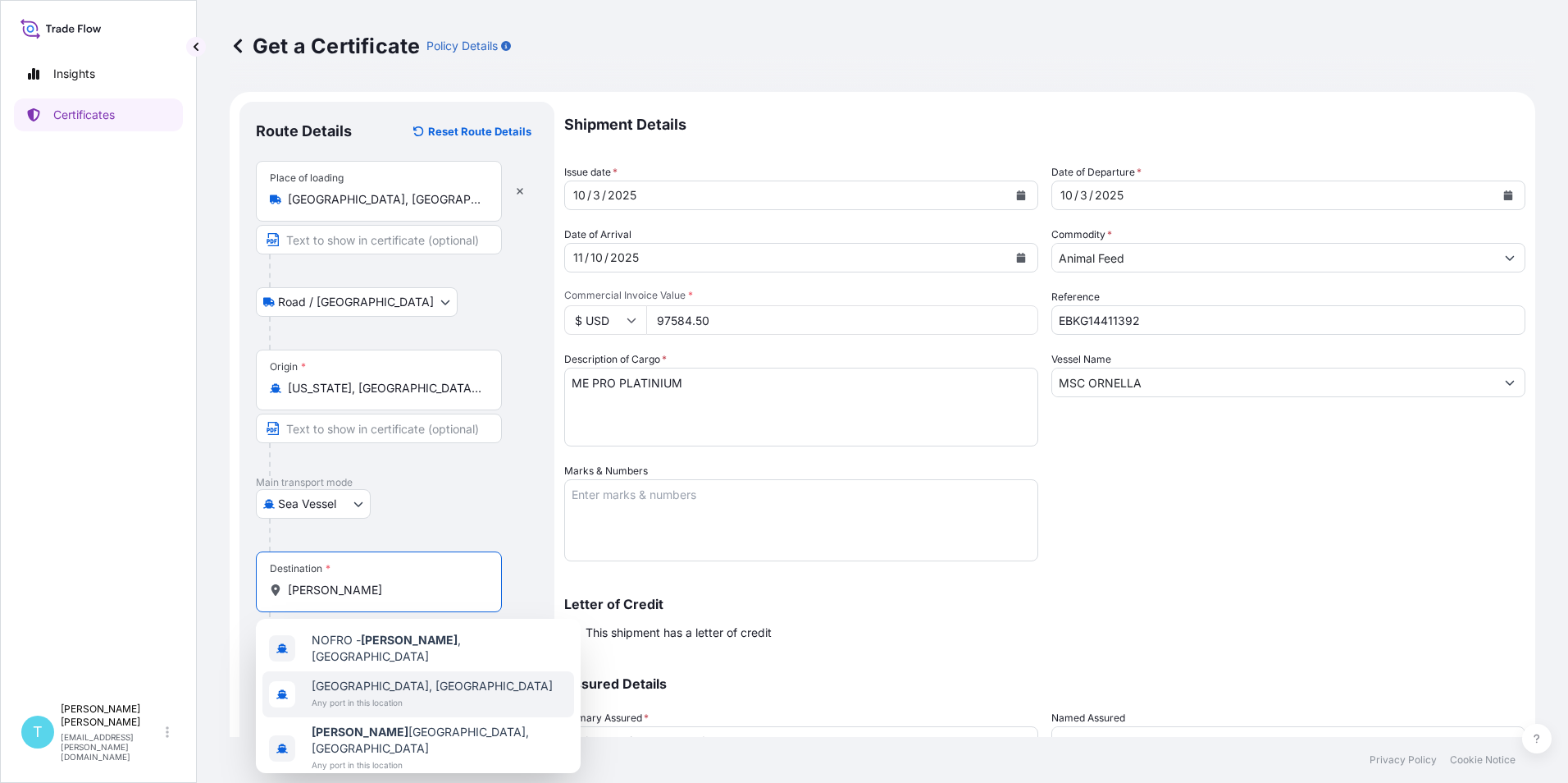
click at [368, 684] on span "[GEOGRAPHIC_DATA], [GEOGRAPHIC_DATA]" at bounding box center [432, 685] width 242 height 16
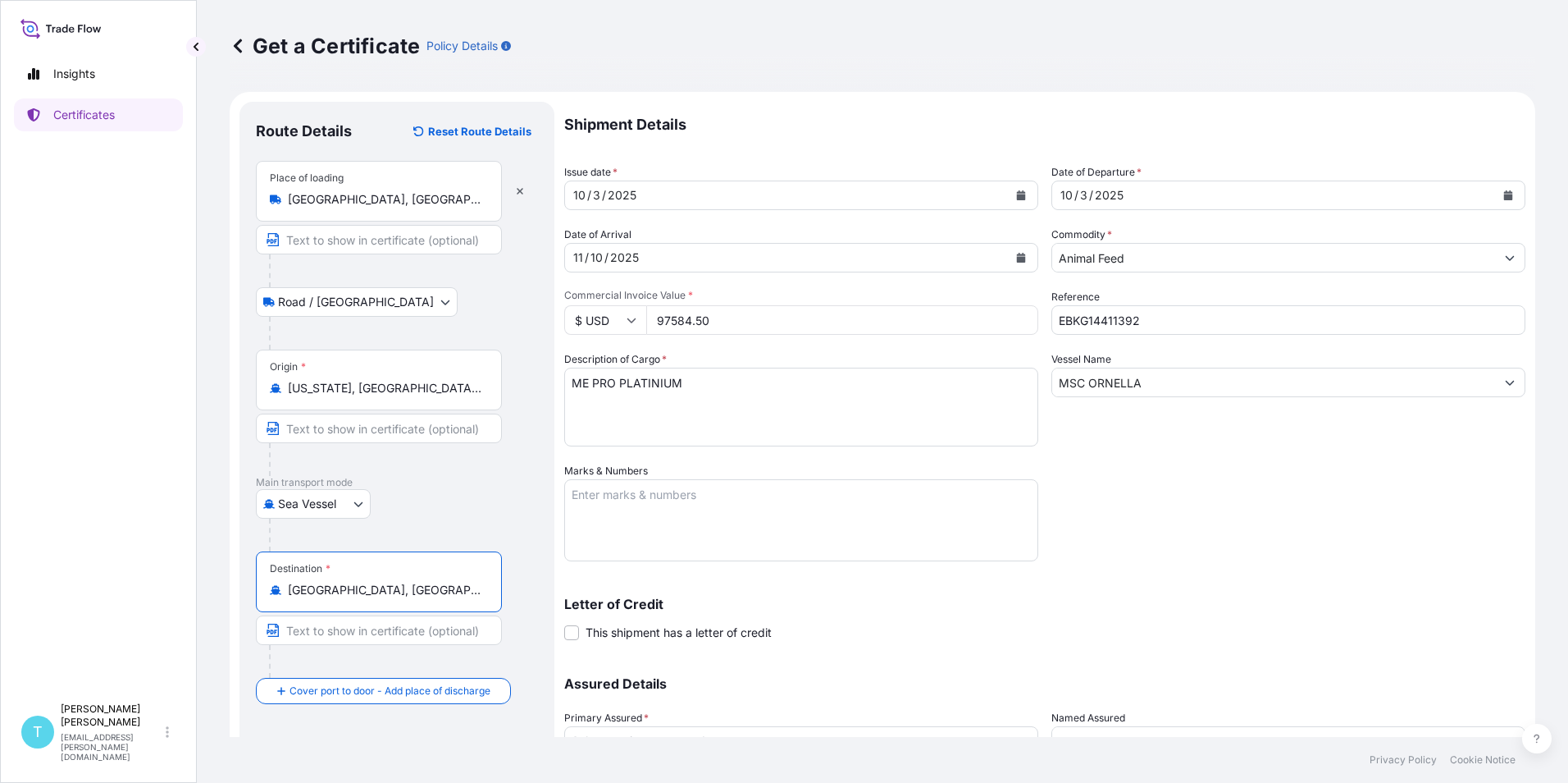
type input "[GEOGRAPHIC_DATA], [GEOGRAPHIC_DATA]"
click at [1037, 557] on div "Shipment Details Issue date * [DATE] Date of Departure * [DATE] Date of Arrival…" at bounding box center [1045, 461] width 962 height 719
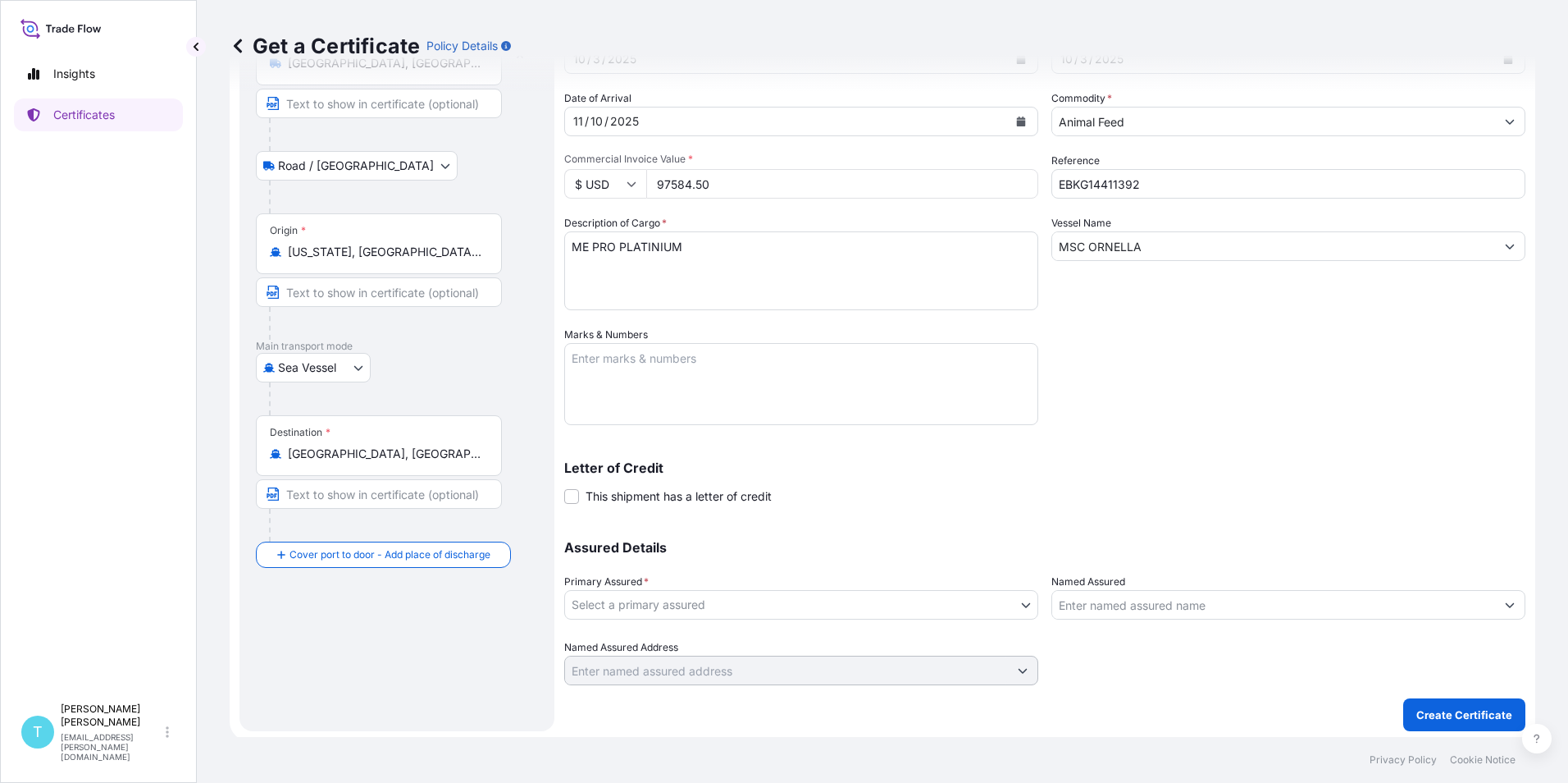
scroll to position [140, 0]
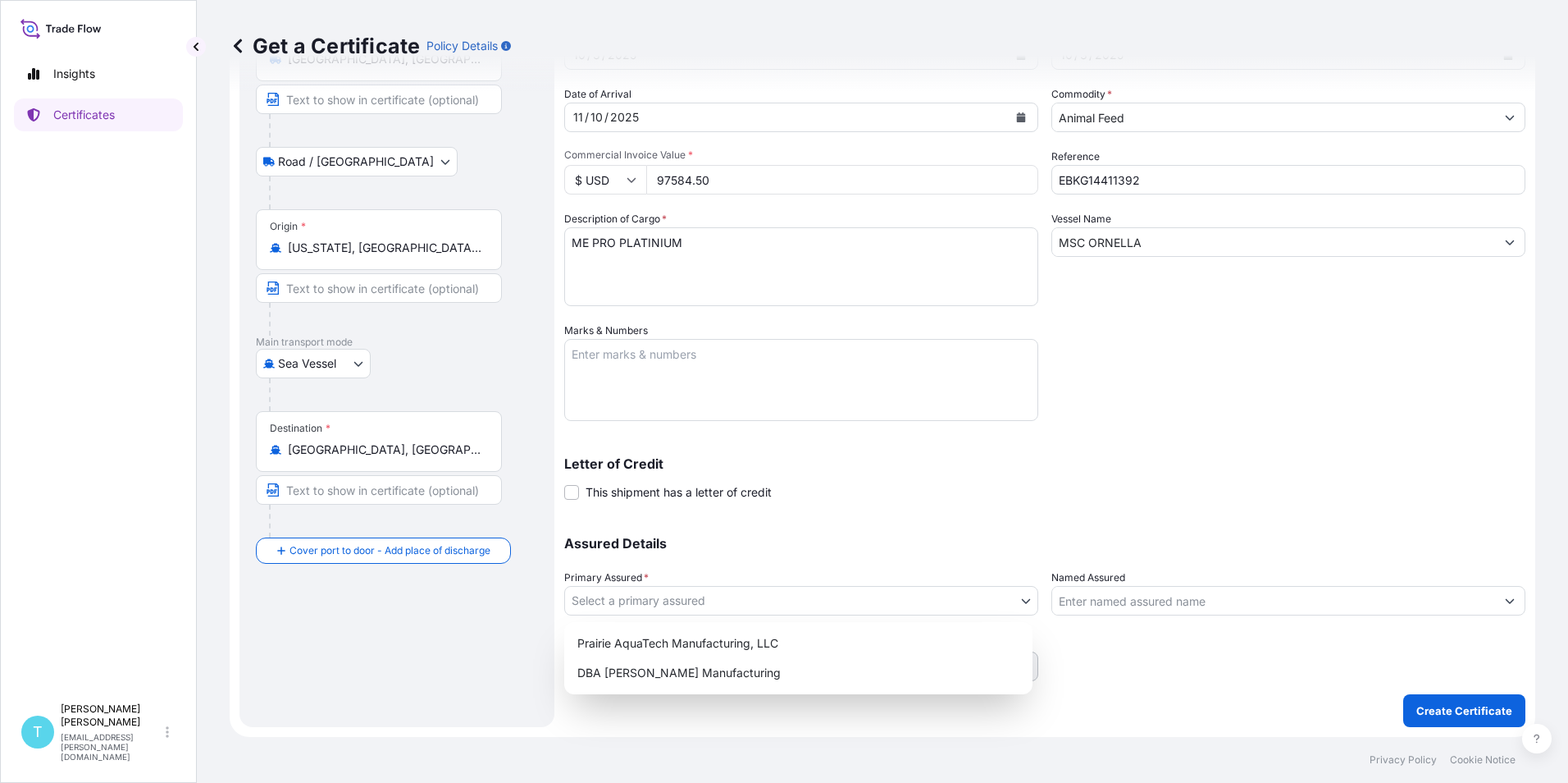
click at [762, 599] on body "Insights Certificates T [PERSON_NAME] [PERSON_NAME][EMAIL_ADDRESS][PERSON_NAME]…" at bounding box center [784, 392] width 1568 height 783
click at [718, 633] on div "Prairie AquaTech Manufacturing, LLC" at bounding box center [799, 643] width 456 height 29
select select "32206"
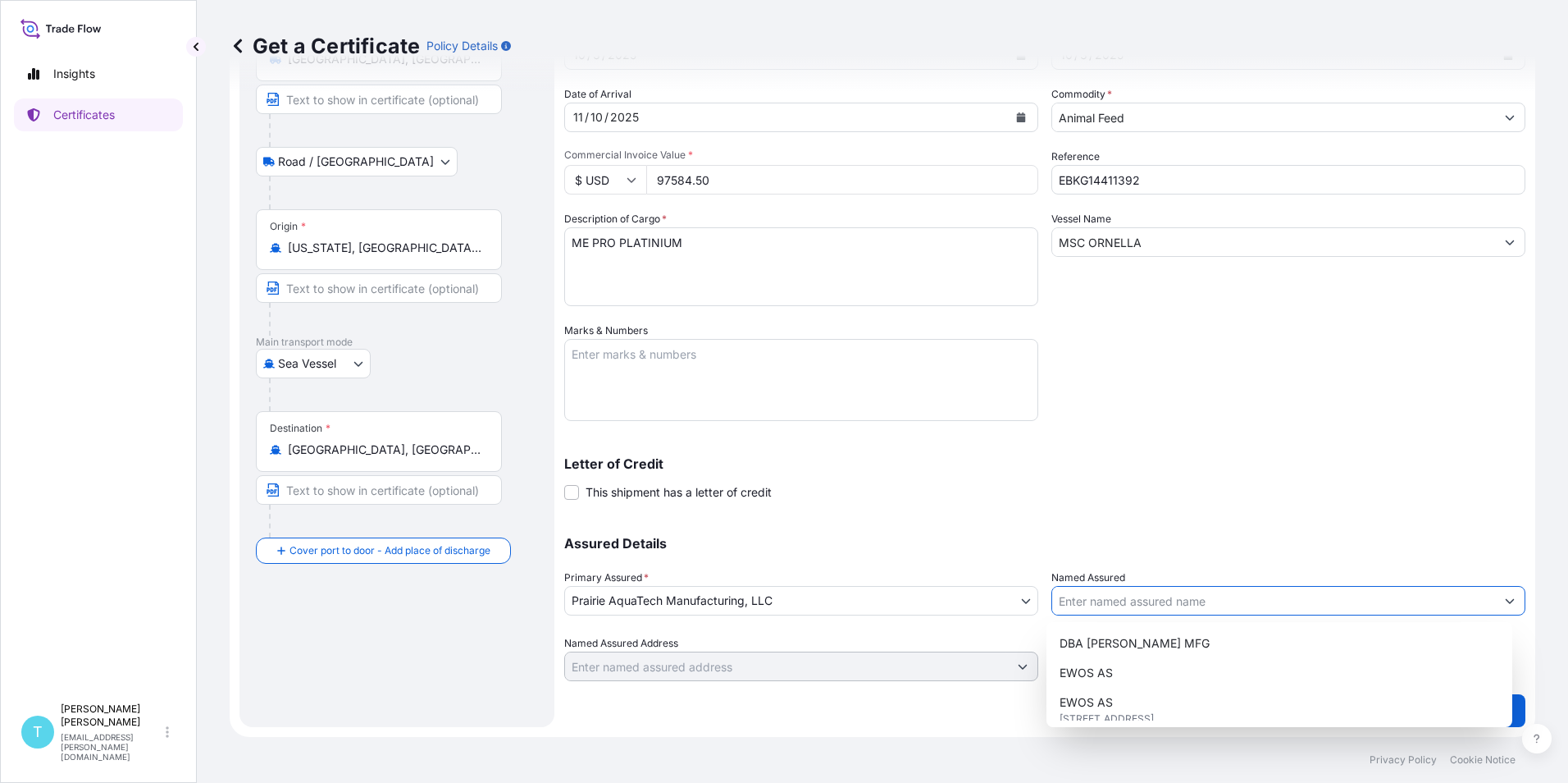
click at [1139, 596] on input "Named Assured" at bounding box center [1274, 600] width 443 height 29
click at [1105, 700] on span "EWOS AS" at bounding box center [1087, 701] width 53 height 16
type input "EWOS AS"
type input "[STREET_ADDRESS]"
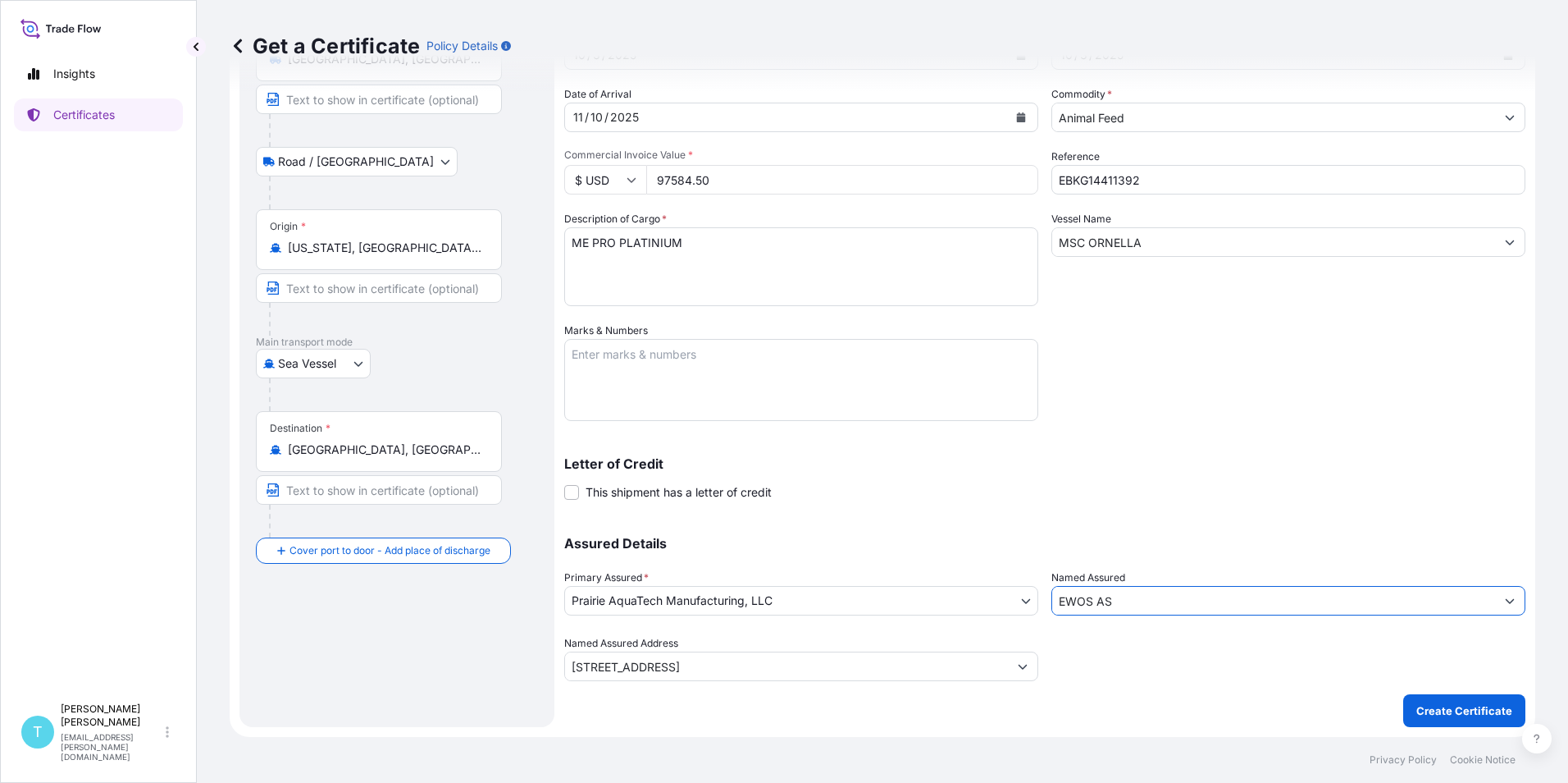
click at [1146, 478] on div "Letter of Credit This shipment has a letter of credit Letter of credit * Letter…" at bounding box center [1045, 479] width 962 height 44
click at [1465, 704] on p "Create Certificate" at bounding box center [1464, 710] width 96 height 16
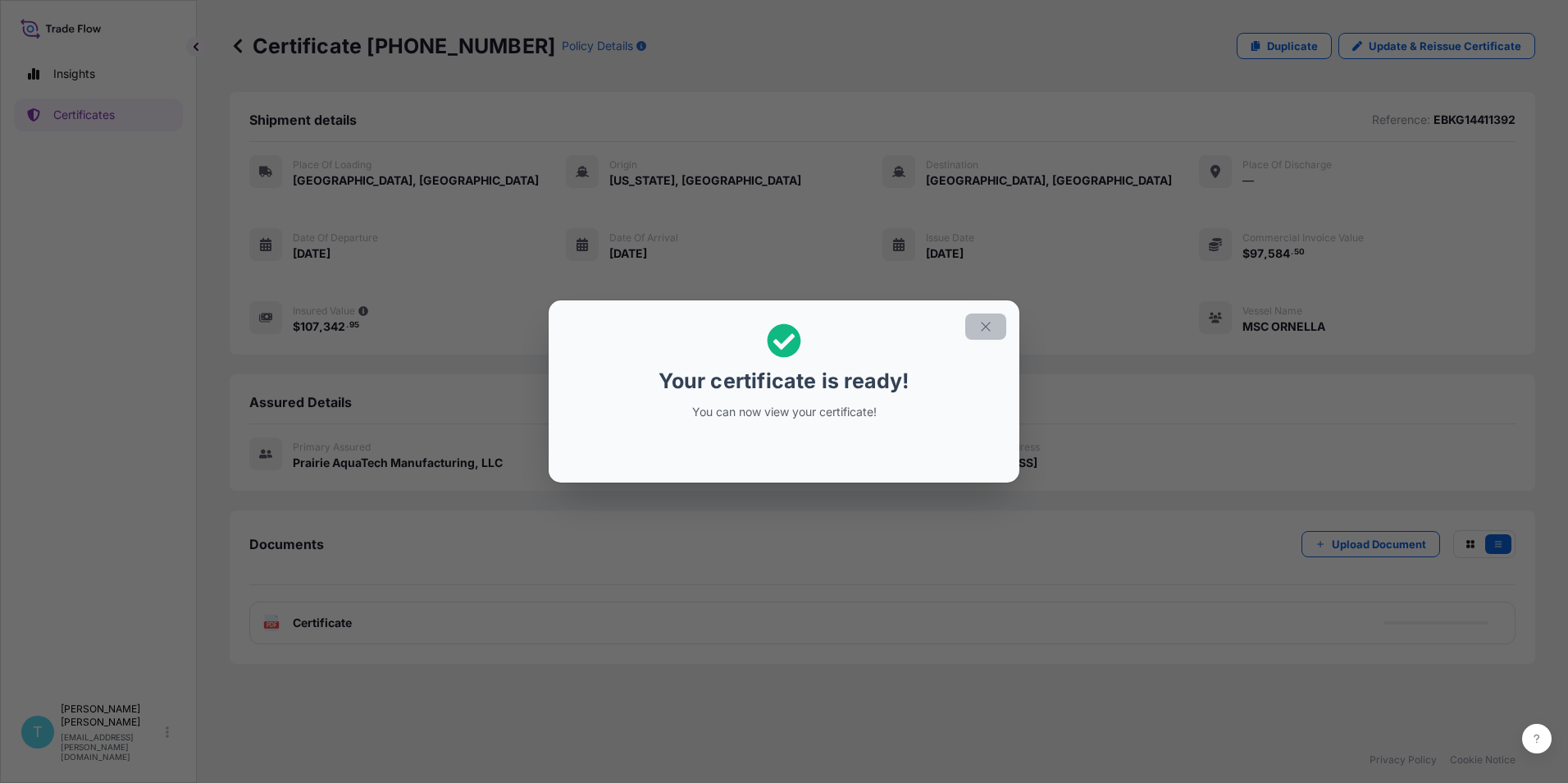
click at [987, 325] on icon "button" at bounding box center [986, 326] width 9 height 9
